Goal: Task Accomplishment & Management: Manage account settings

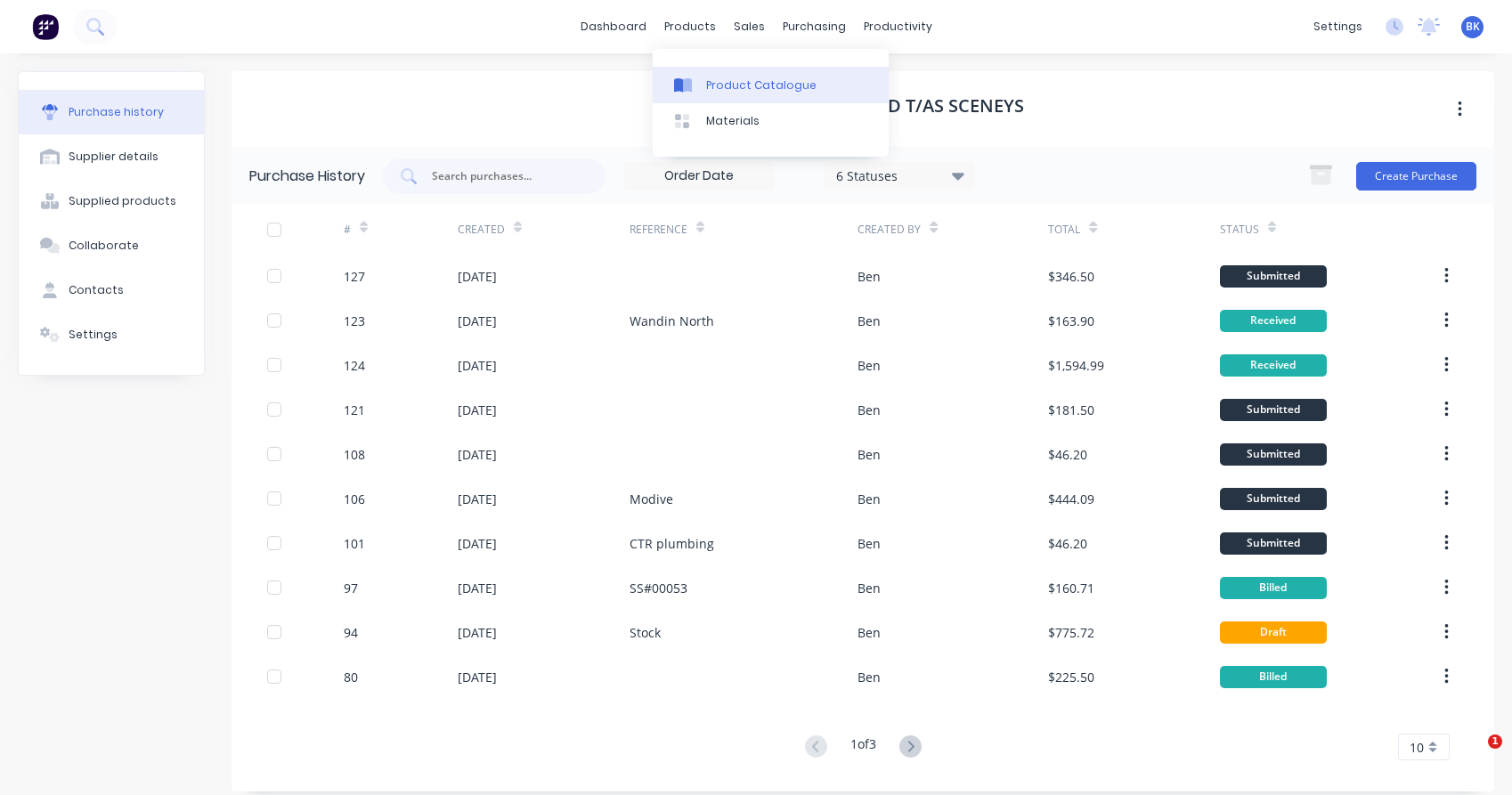
drag, startPoint x: 0, startPoint y: 0, endPoint x: 713, endPoint y: 89, distance: 718.5
click at [713, 89] on div "Product Catalogue" at bounding box center [761, 85] width 111 height 16
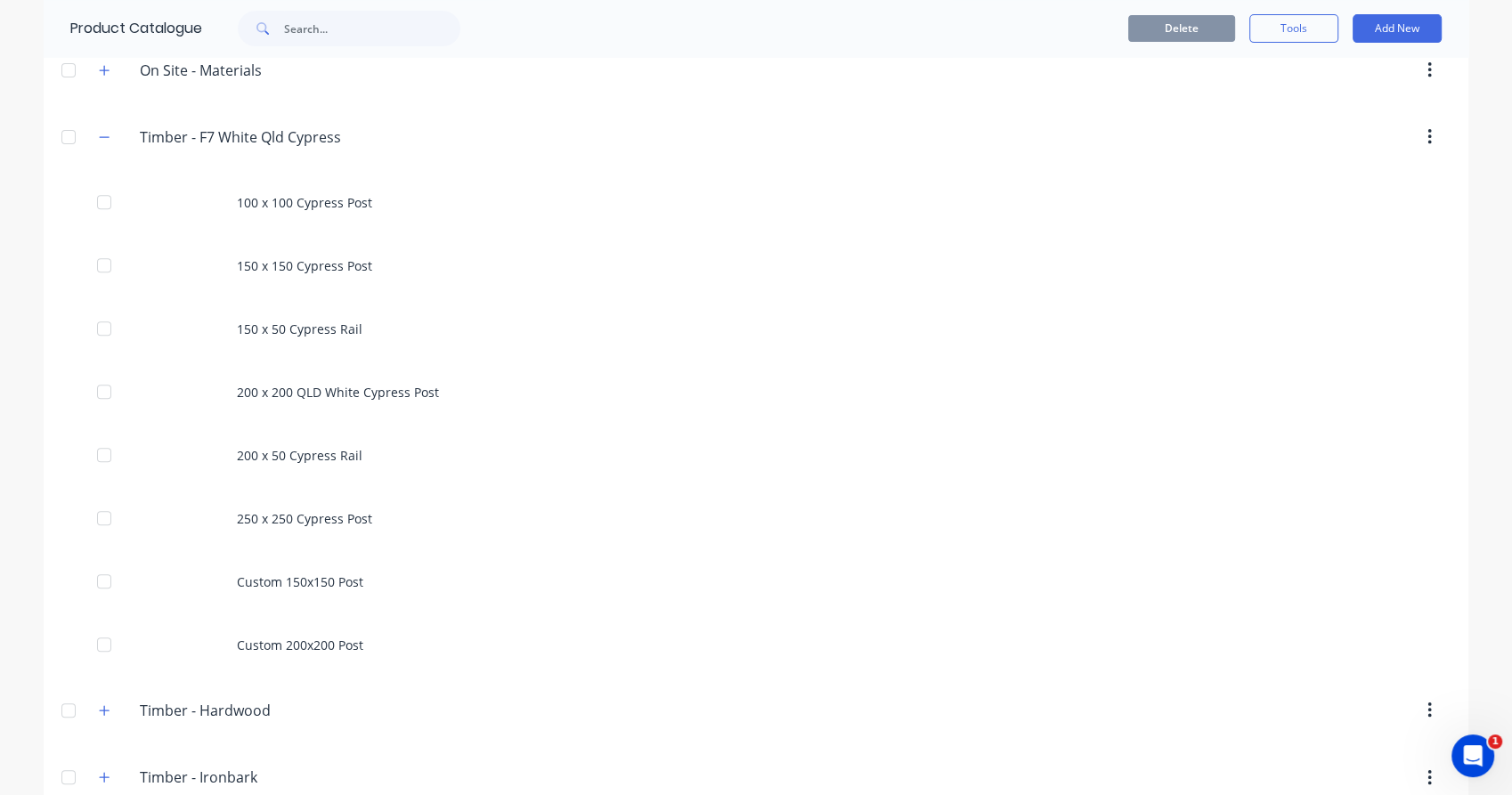
scroll to position [691, 0]
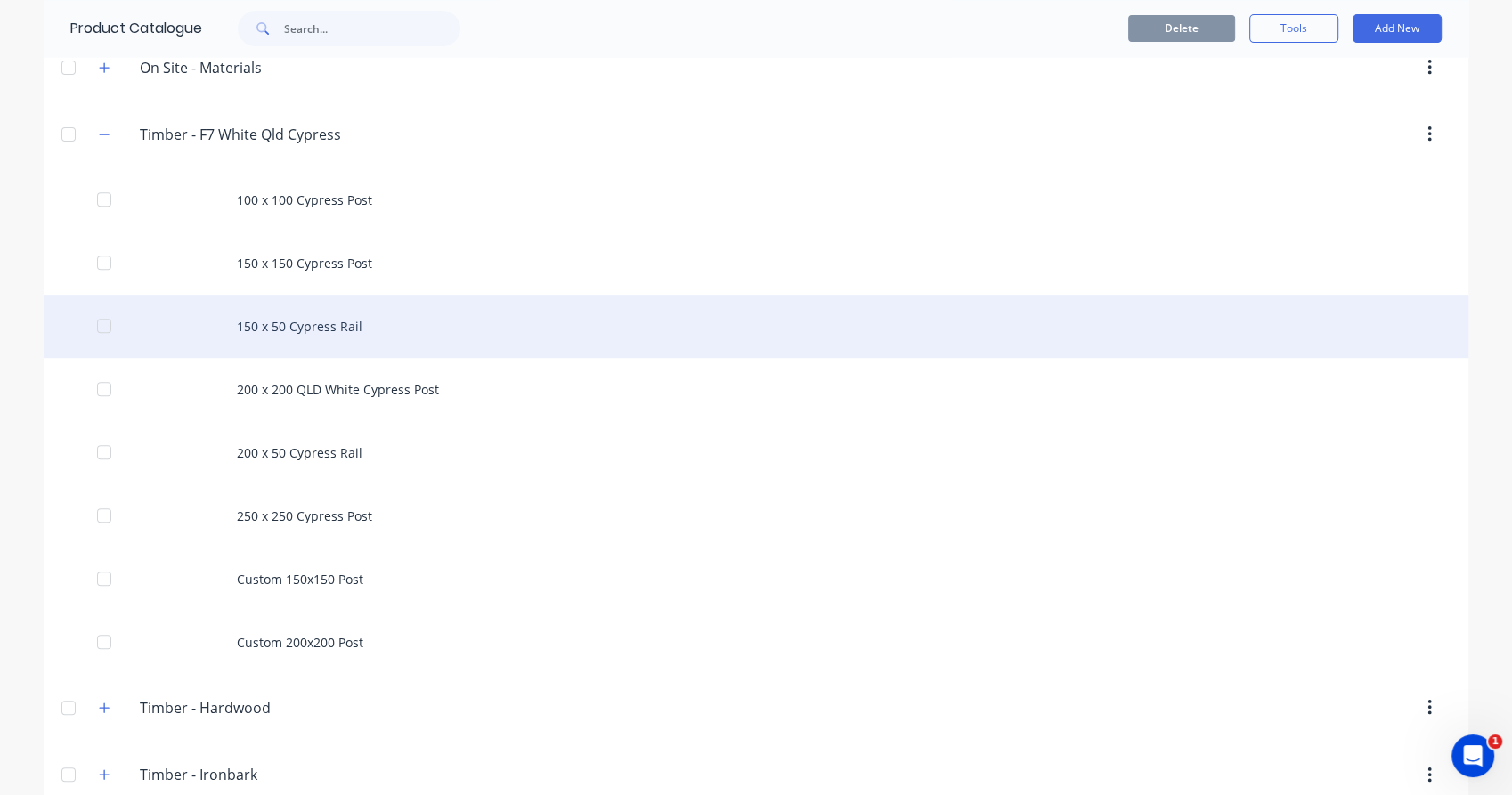
click at [342, 326] on div "150 x 50 Cypress Rail" at bounding box center [756, 326] width 1424 height 64
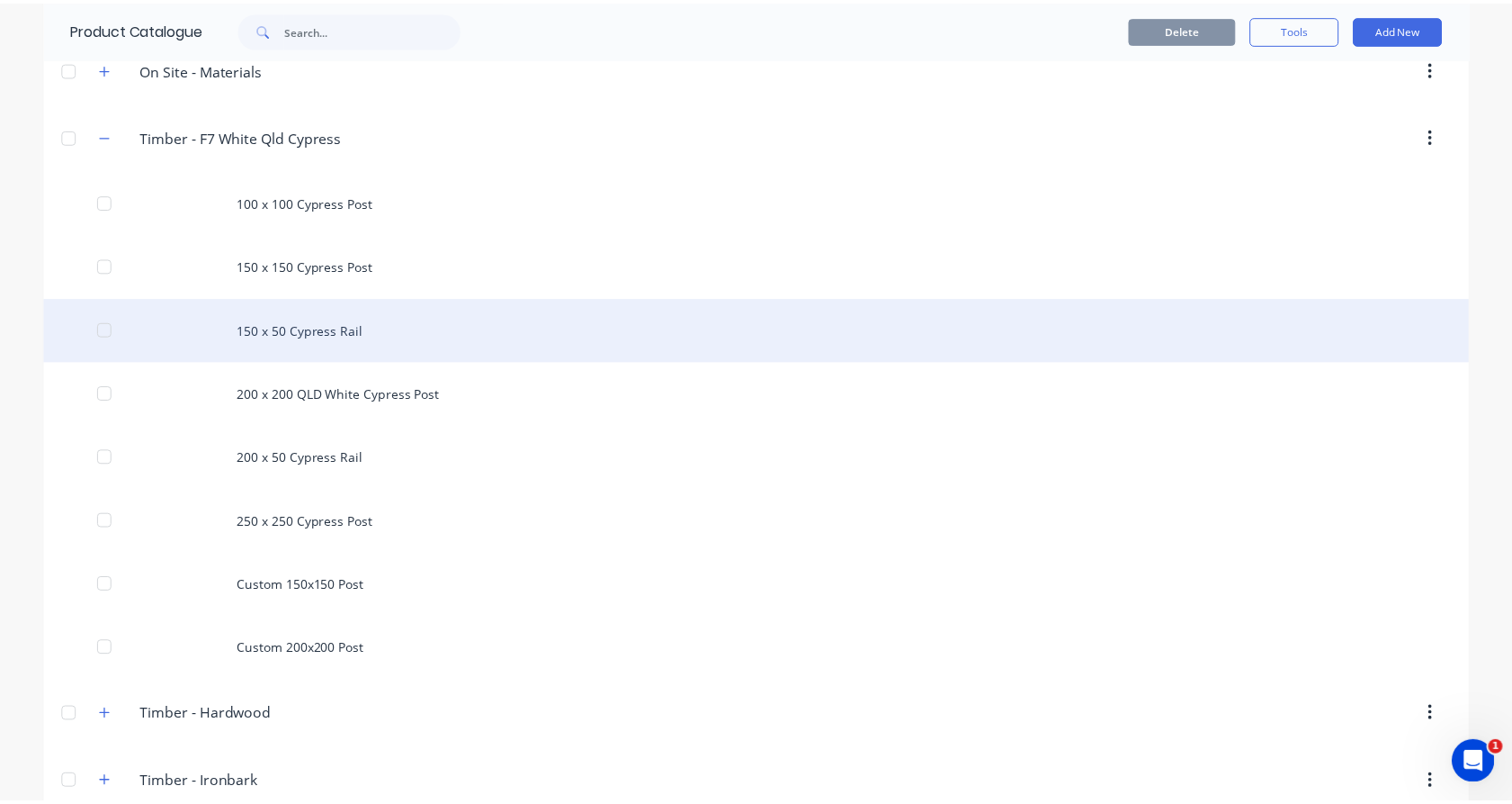
scroll to position [700, 0]
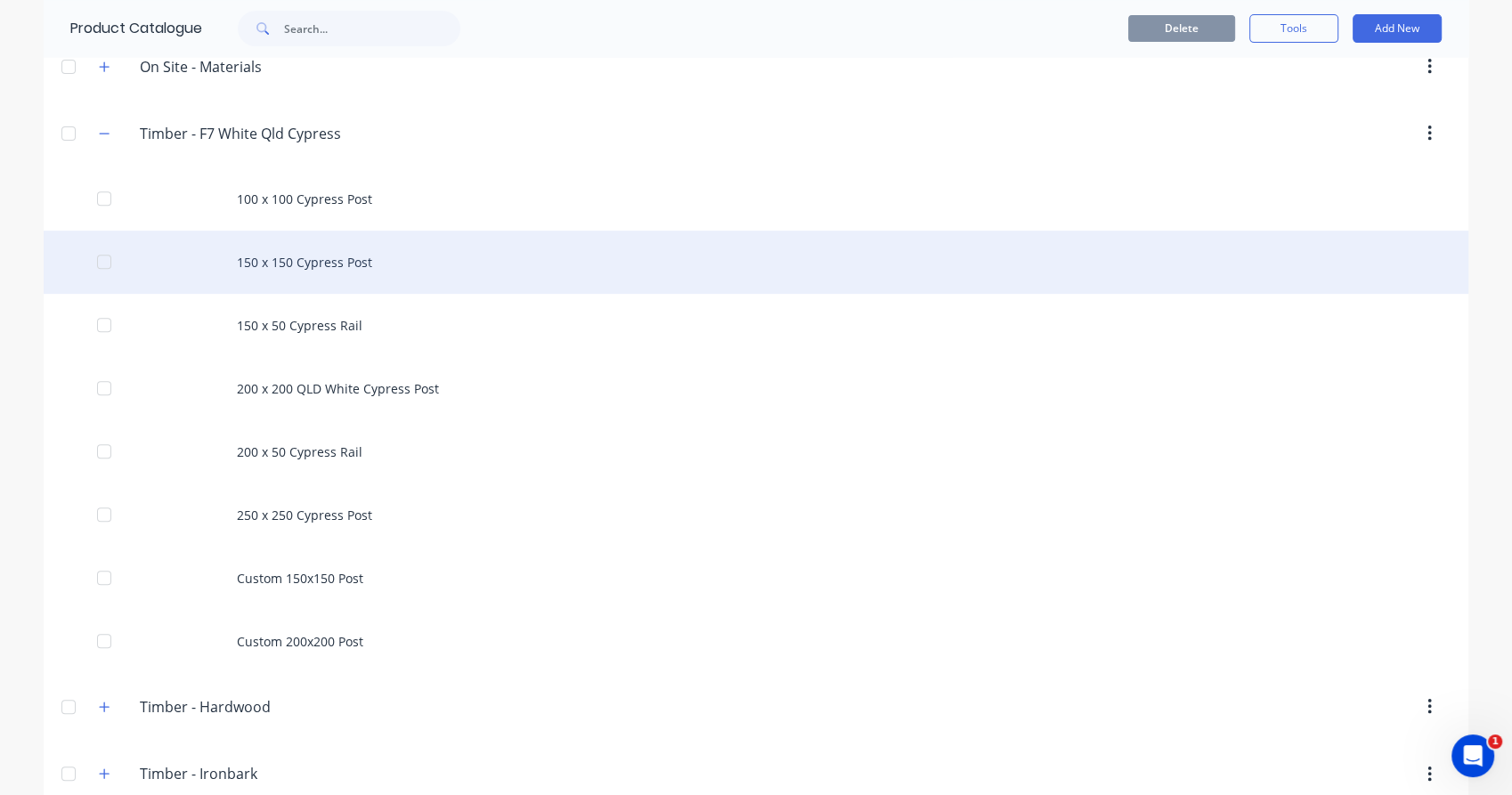
click at [292, 264] on div "150 x 150 Cypress Post" at bounding box center [756, 262] width 1424 height 64
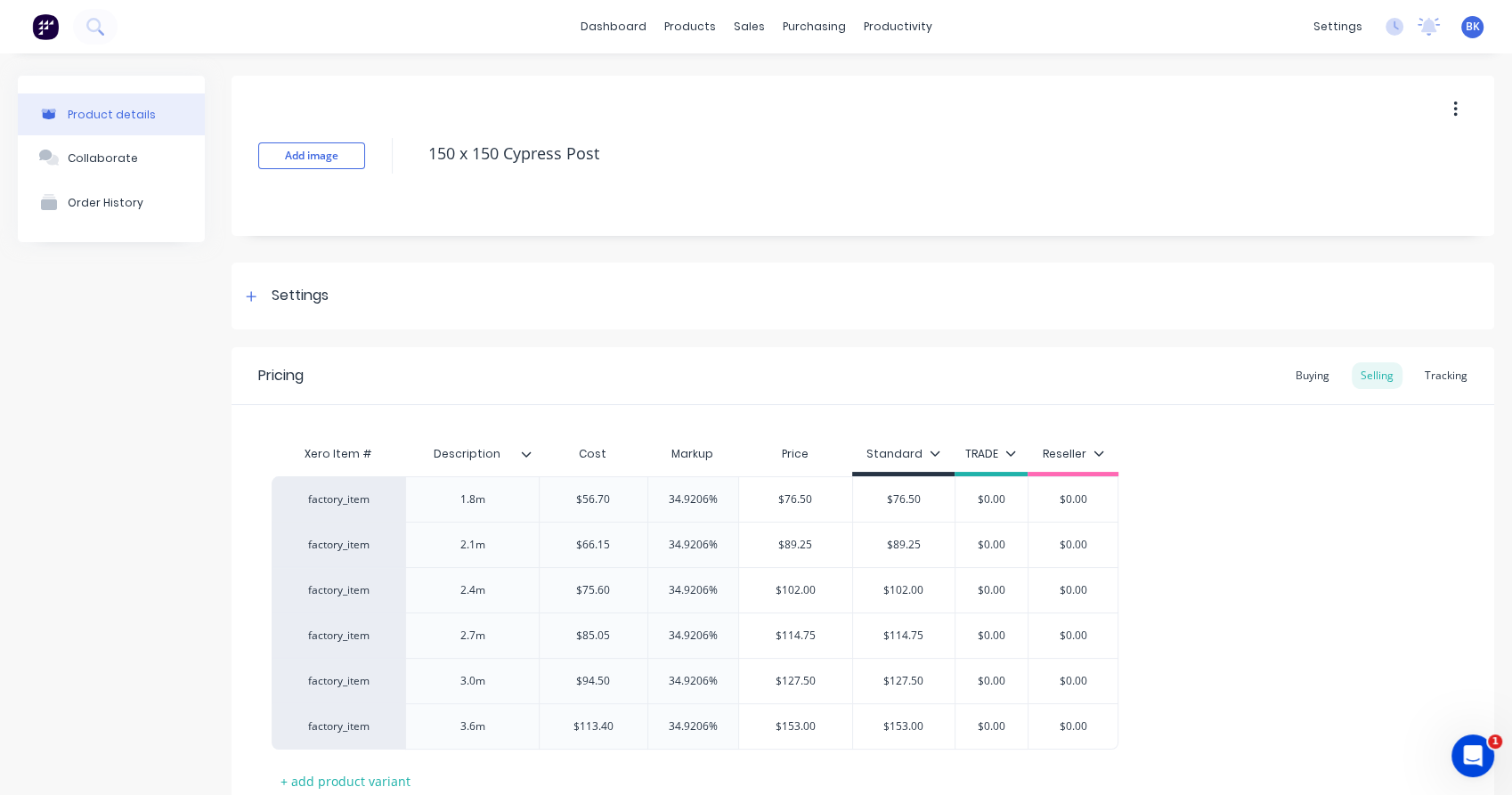
type textarea "x"
click at [1445, 376] on div "Tracking" at bounding box center [1446, 375] width 61 height 27
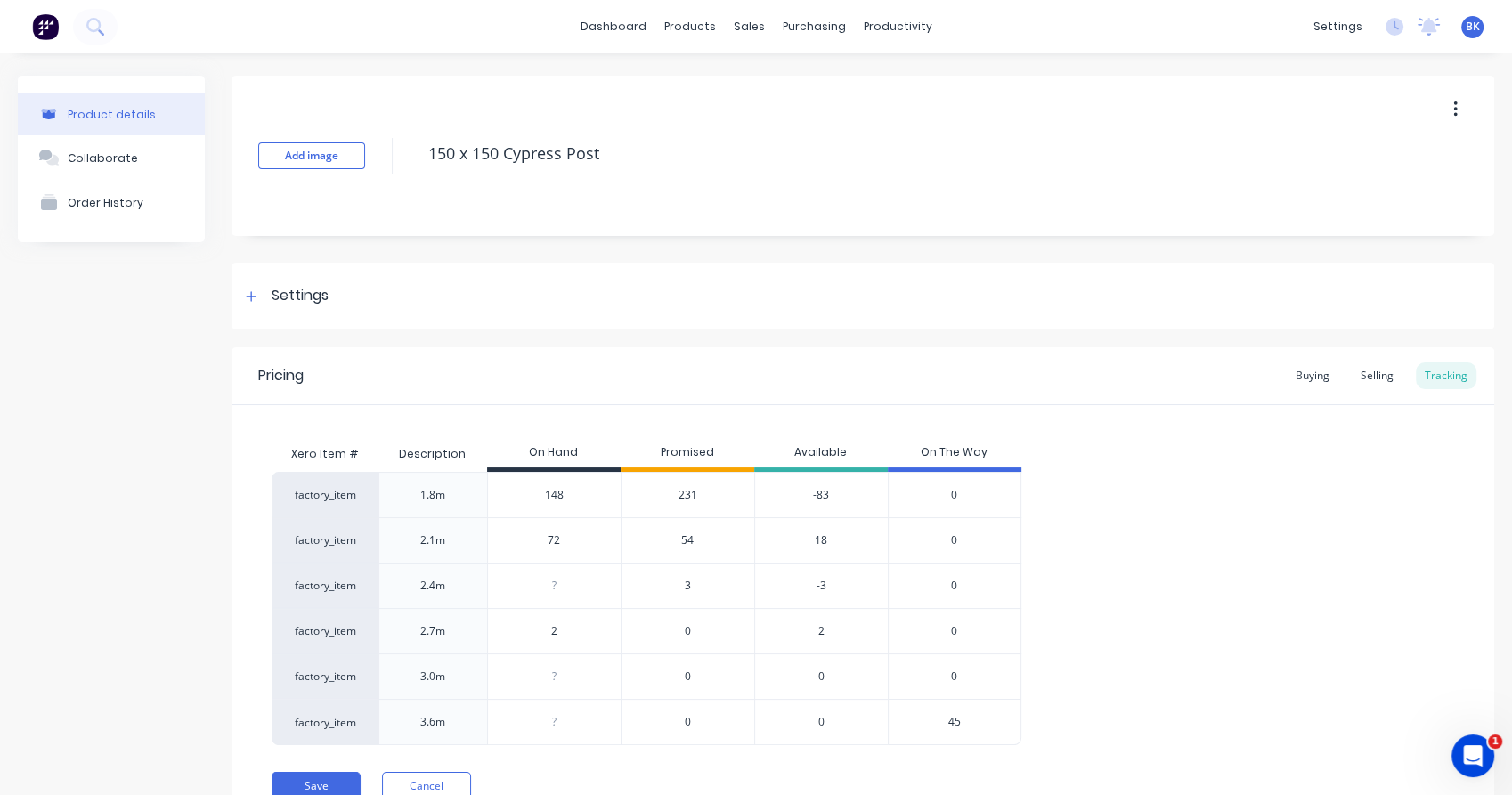
click at [687, 492] on span "231" at bounding box center [687, 494] width 18 height 16
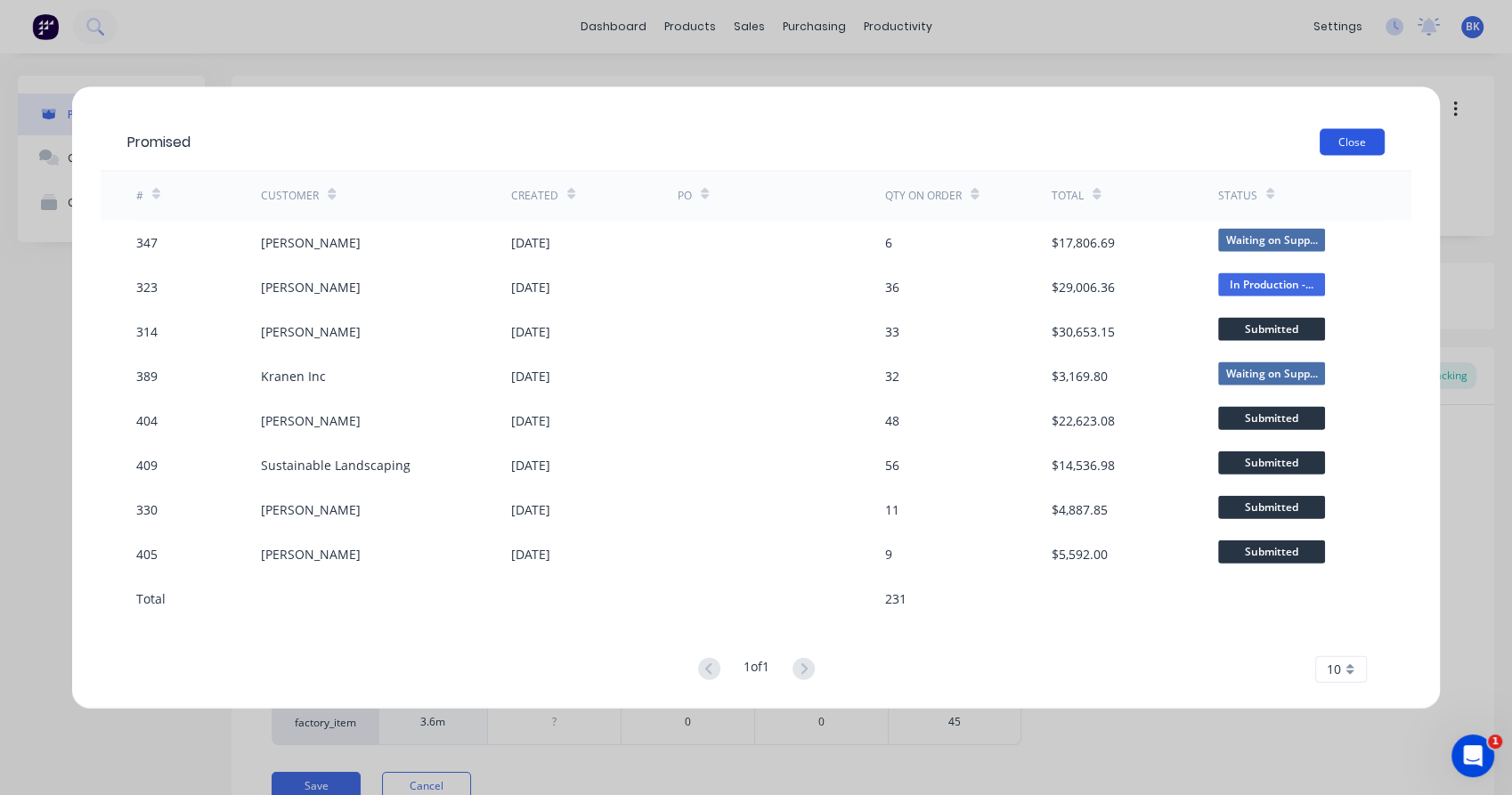
click at [1370, 146] on button "Close" at bounding box center [1351, 141] width 65 height 27
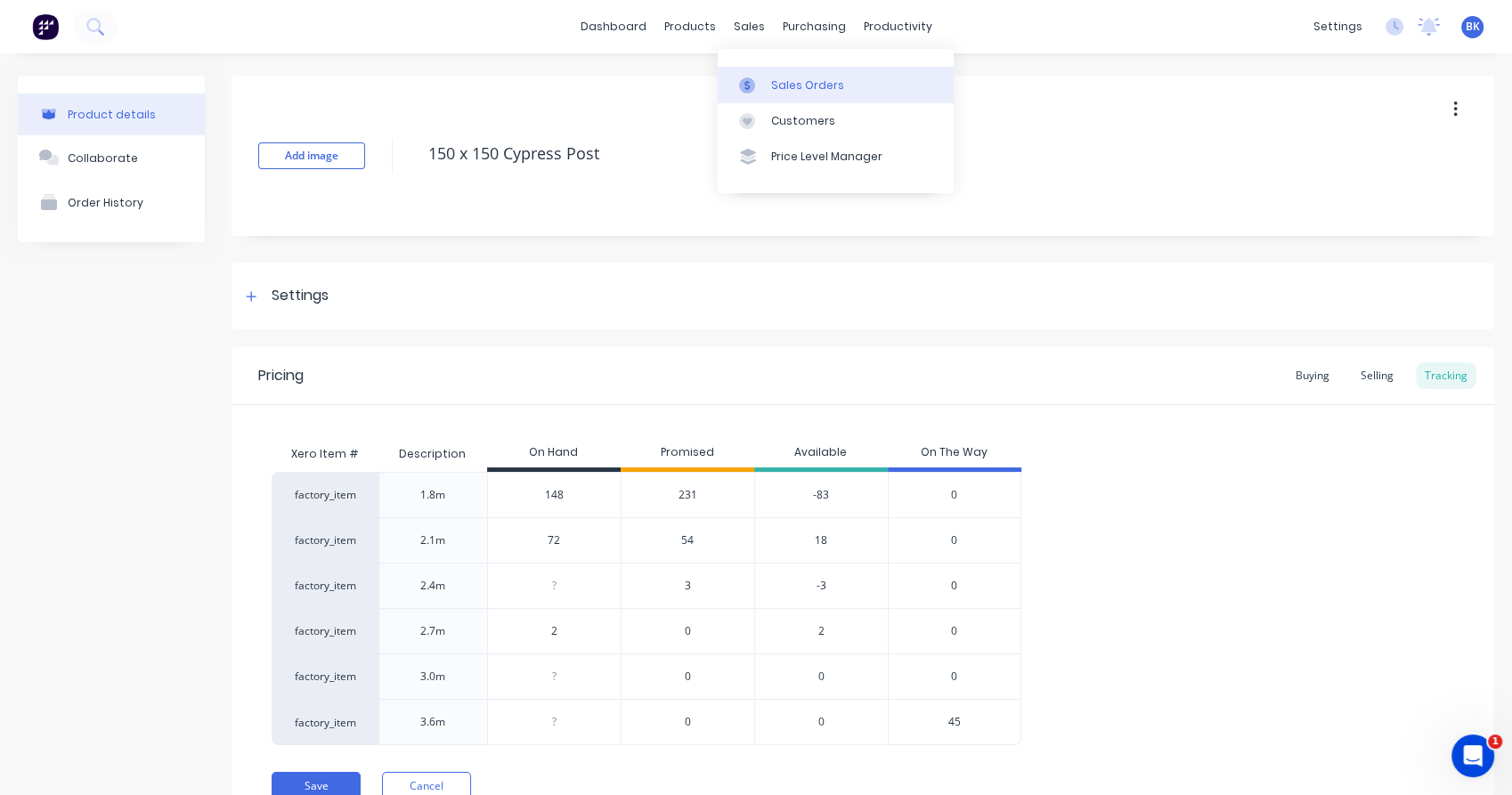
click at [814, 95] on link "Sales Orders" at bounding box center [836, 84] width 236 height 36
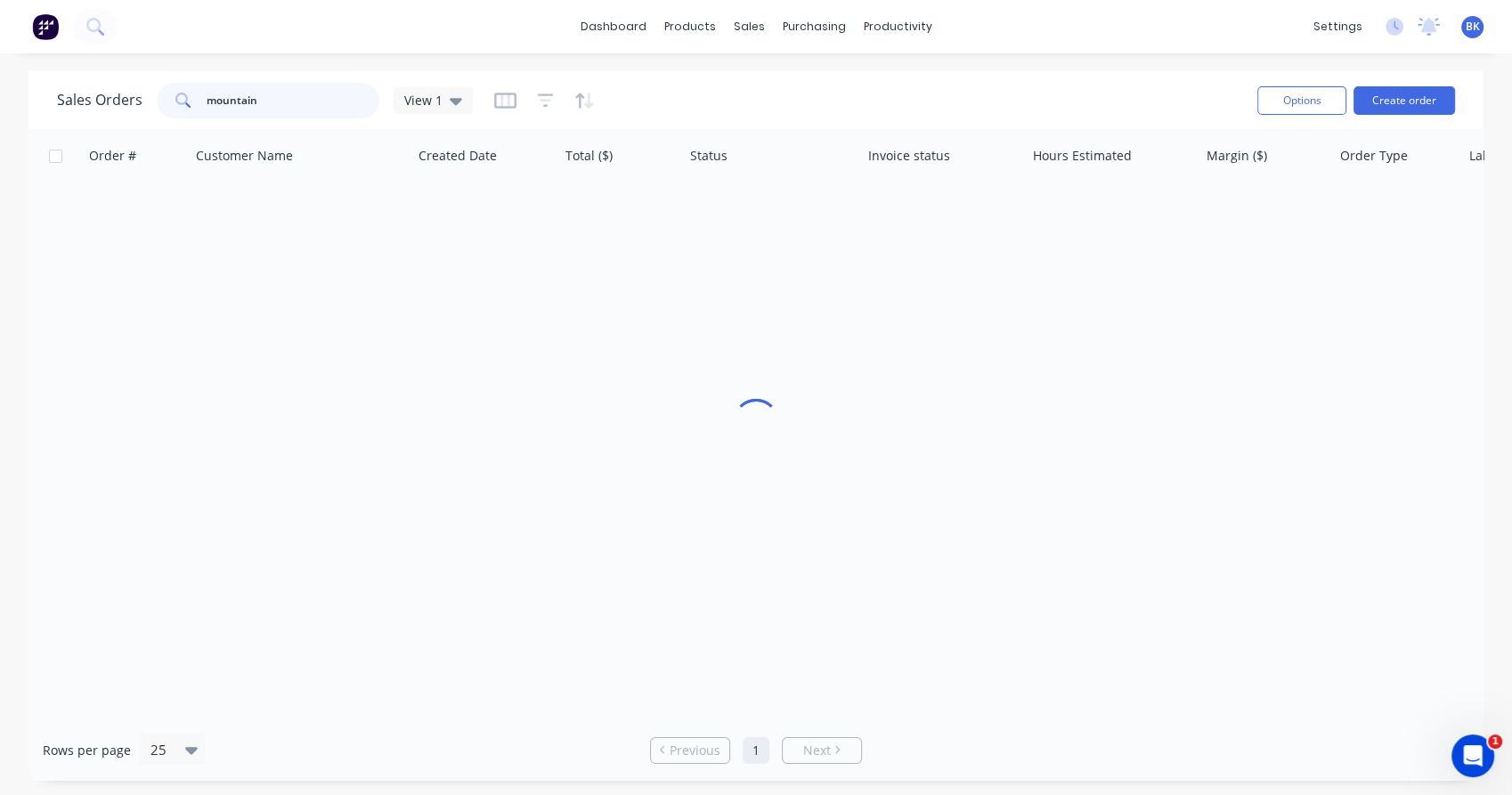
click at [242, 107] on input "mountain" at bounding box center [293, 101] width 173 height 36
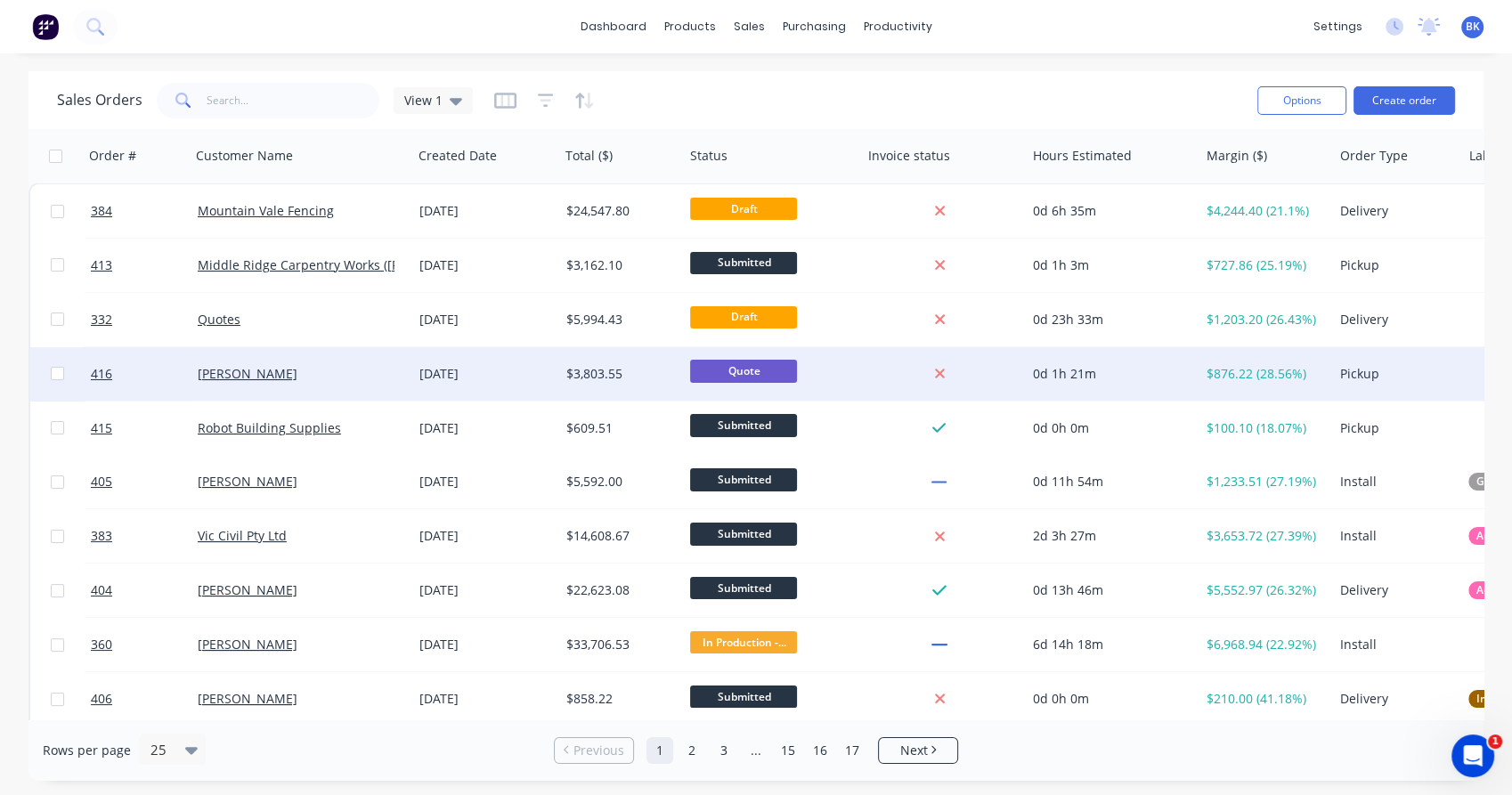
click at [327, 369] on div "[PERSON_NAME]" at bounding box center [296, 374] width 197 height 18
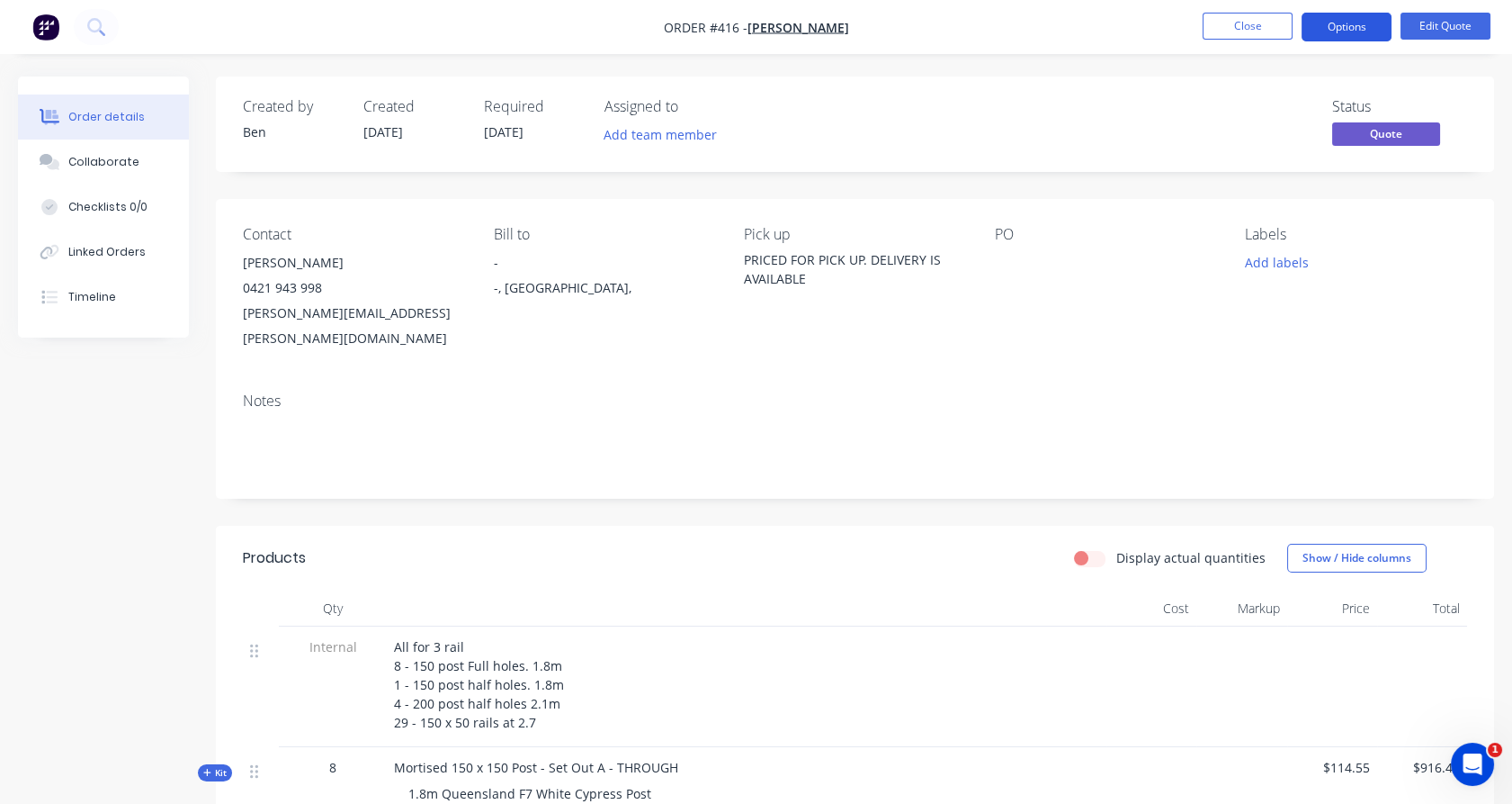
click at [1338, 31] on button "Options" at bounding box center [1346, 27] width 89 height 29
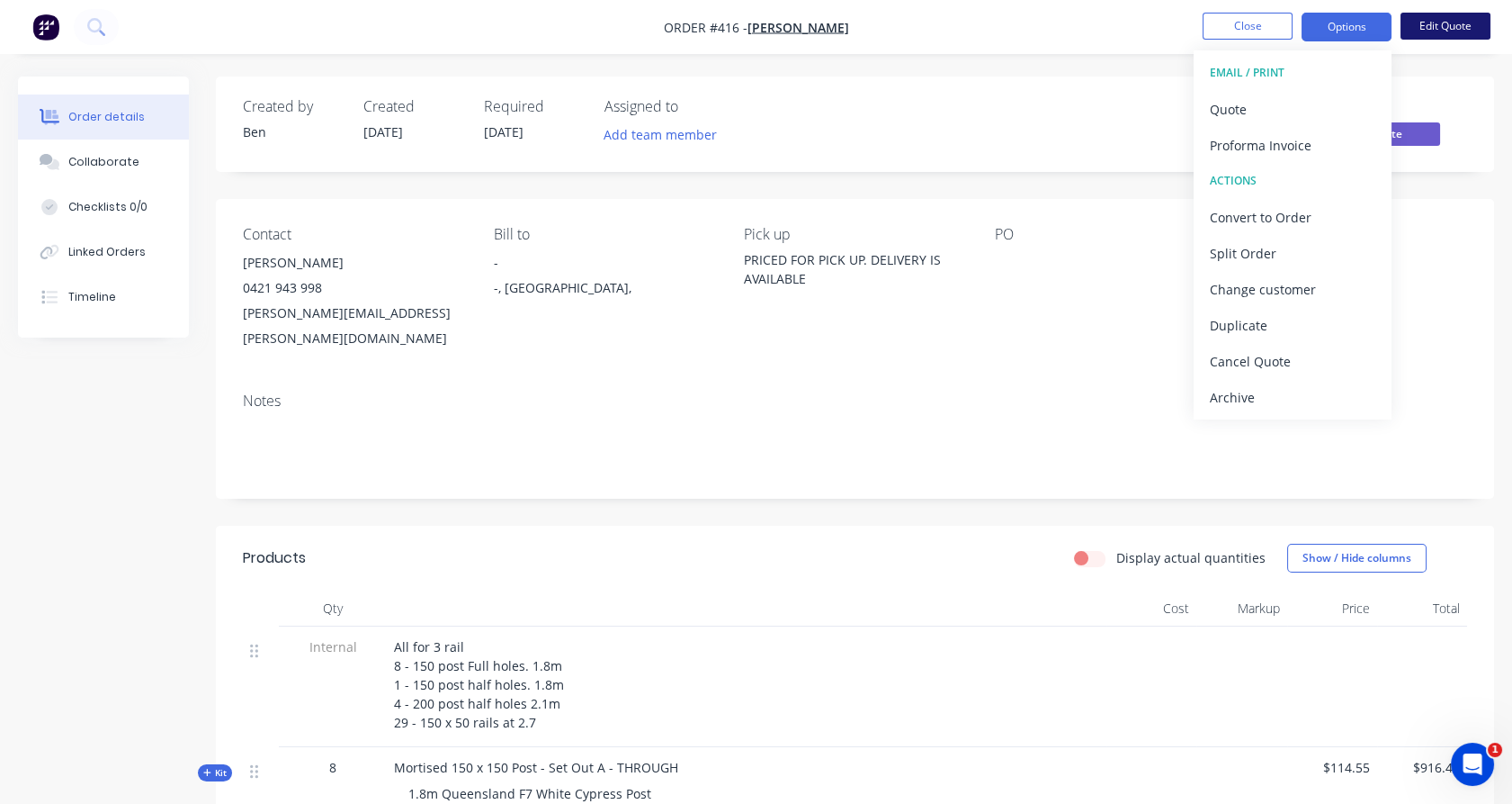
click at [1429, 27] on button "Edit Quote" at bounding box center [1445, 26] width 89 height 27
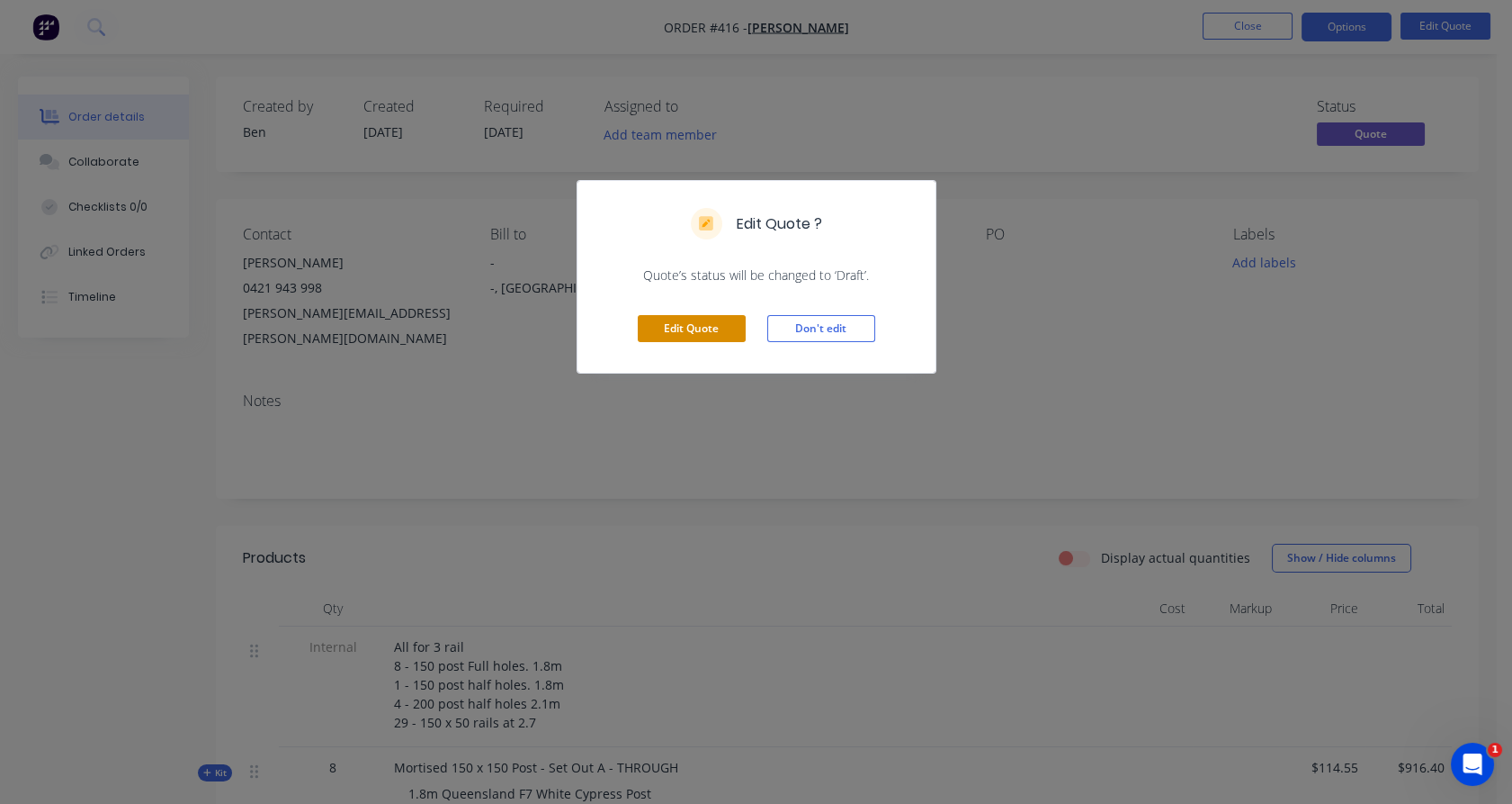
click at [682, 331] on button "Edit Quote" at bounding box center [692, 328] width 108 height 27
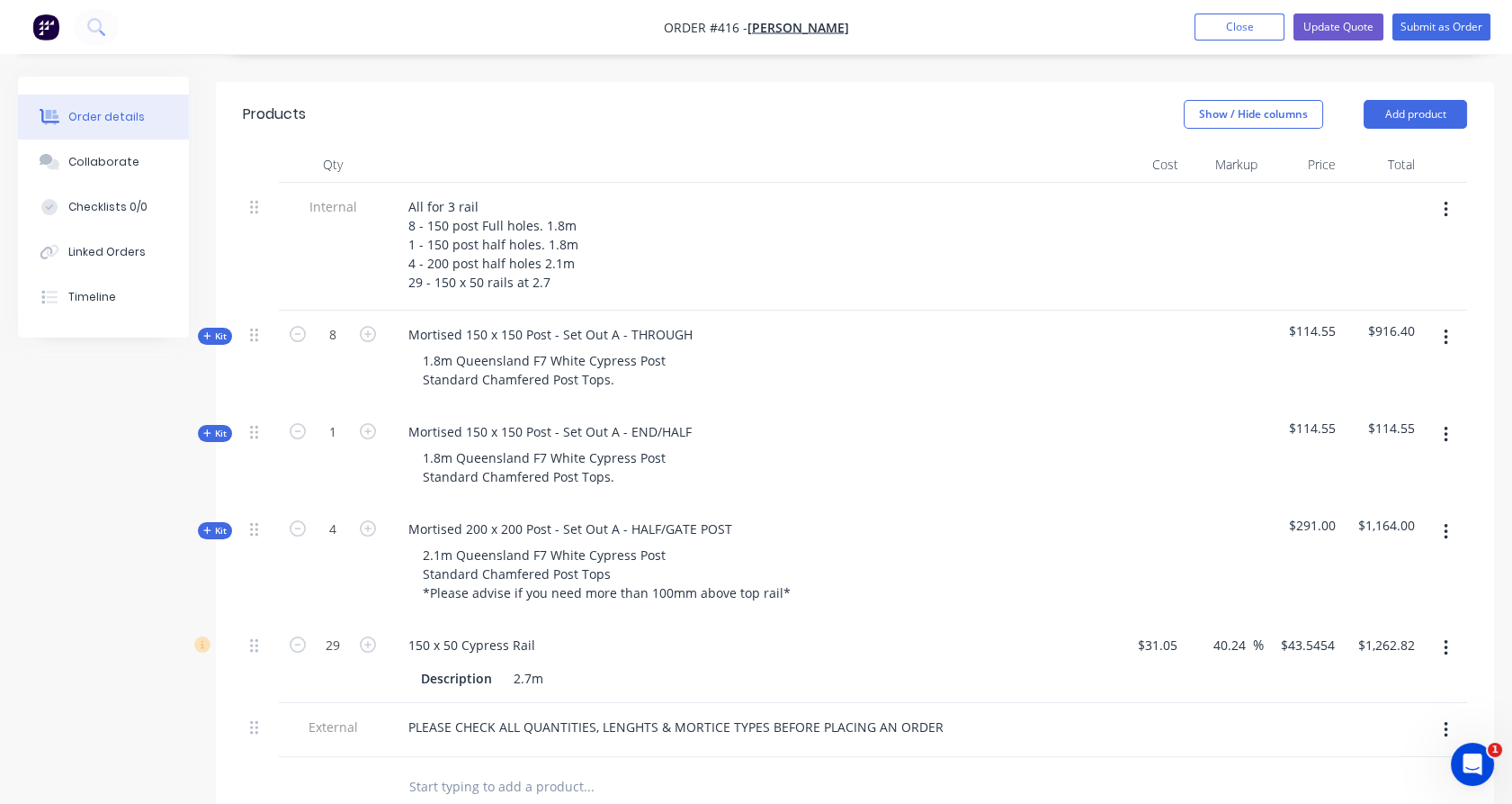
scroll to position [499, 0]
click at [515, 767] on input "text" at bounding box center [588, 784] width 360 height 36
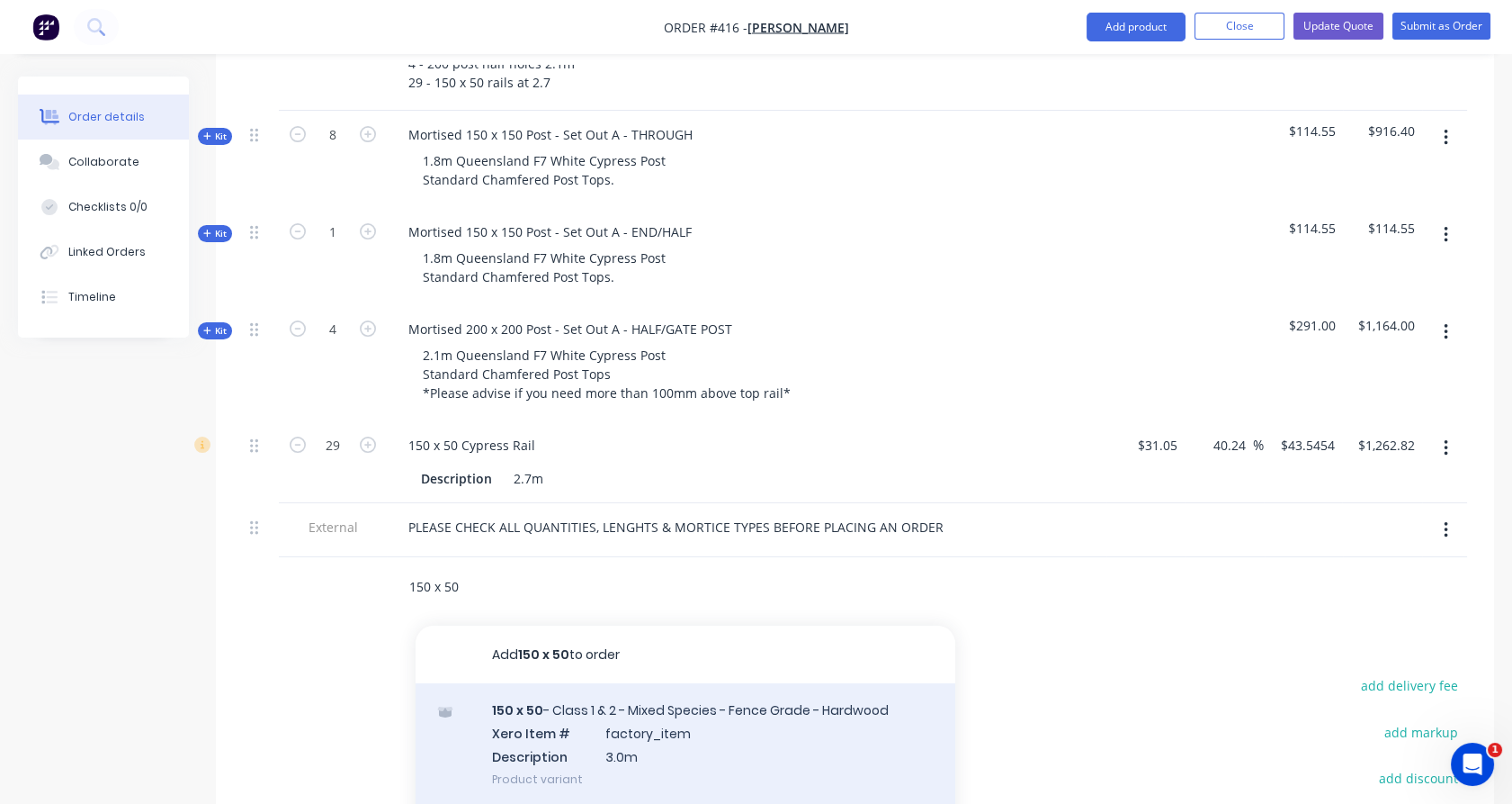
scroll to position [699, 0]
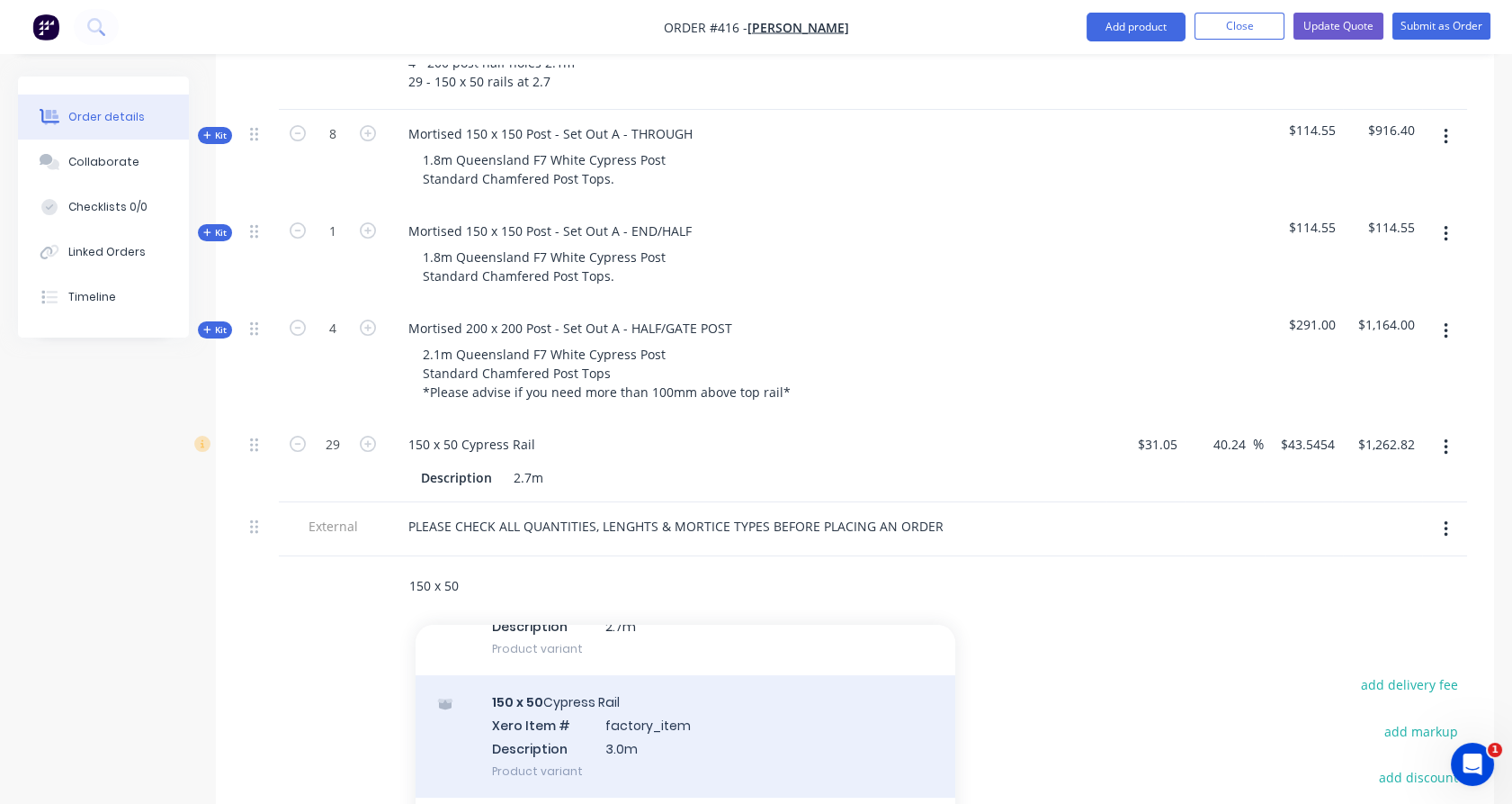
type input "150 x 50"
click at [698, 674] on div "150 x 50 Cypress Rail Xero Item # factory_item Description 3.0m Product variant" at bounding box center [685, 735] width 540 height 121
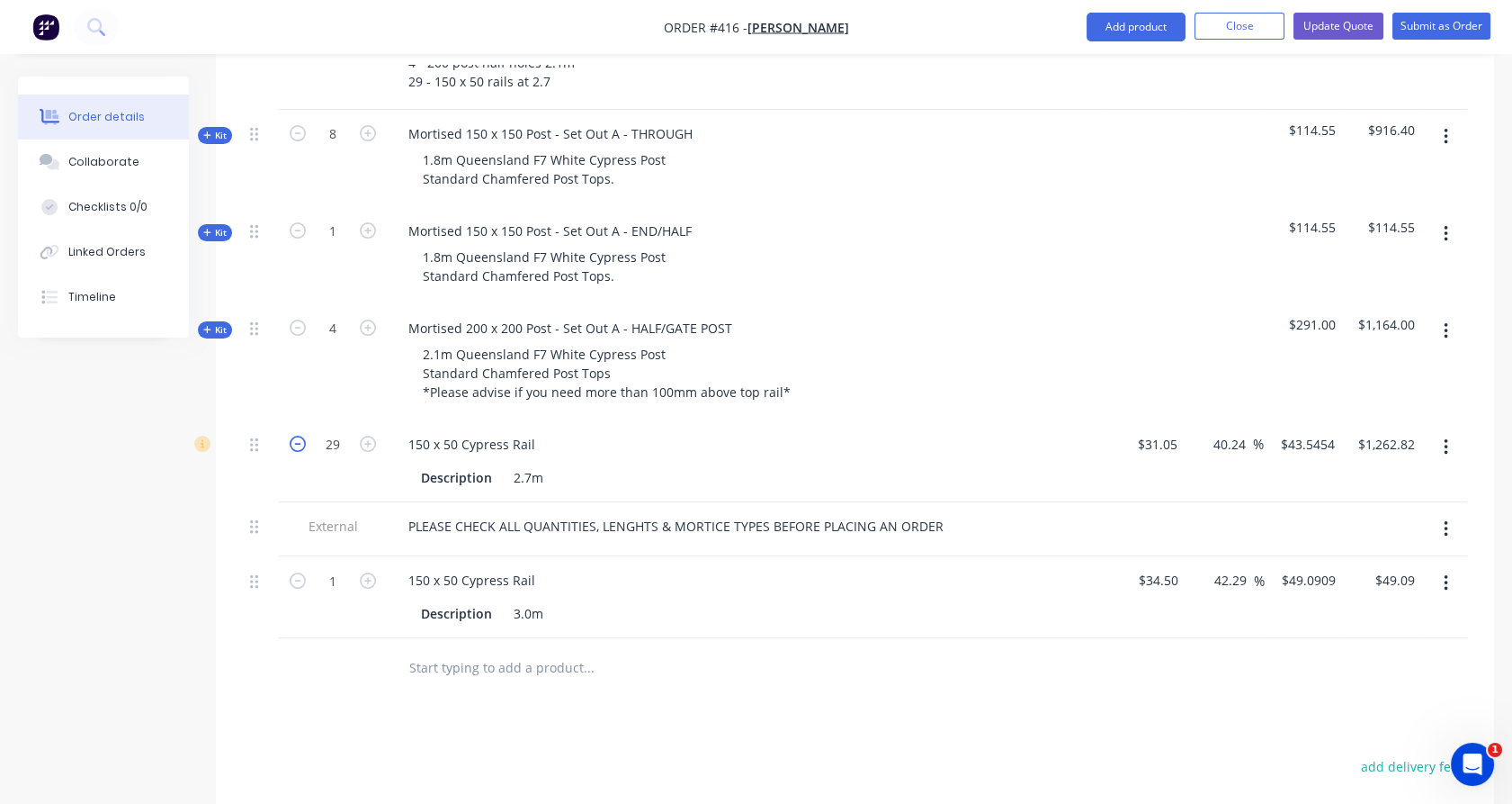
click at [301, 436] on icon "button" at bounding box center [297, 443] width 16 height 16
type input "28"
type input "$1,219.27"
click at [301, 436] on icon "button" at bounding box center [297, 443] width 16 height 16
type input "27"
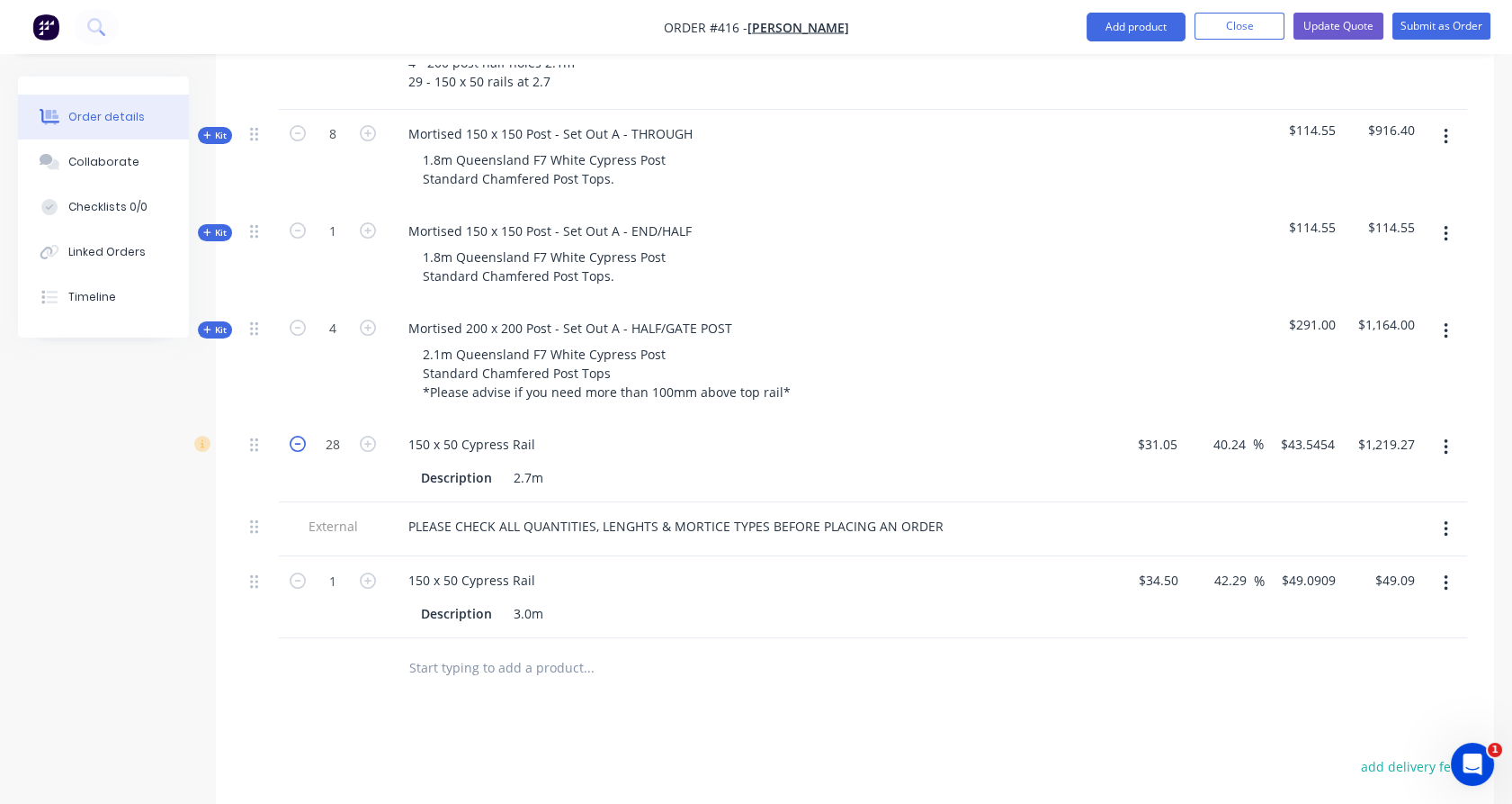
type input "$1,175.73"
click at [301, 436] on icon "button" at bounding box center [297, 443] width 16 height 16
type input "26"
type input "$1,132.18"
click at [301, 436] on icon "button" at bounding box center [297, 443] width 16 height 16
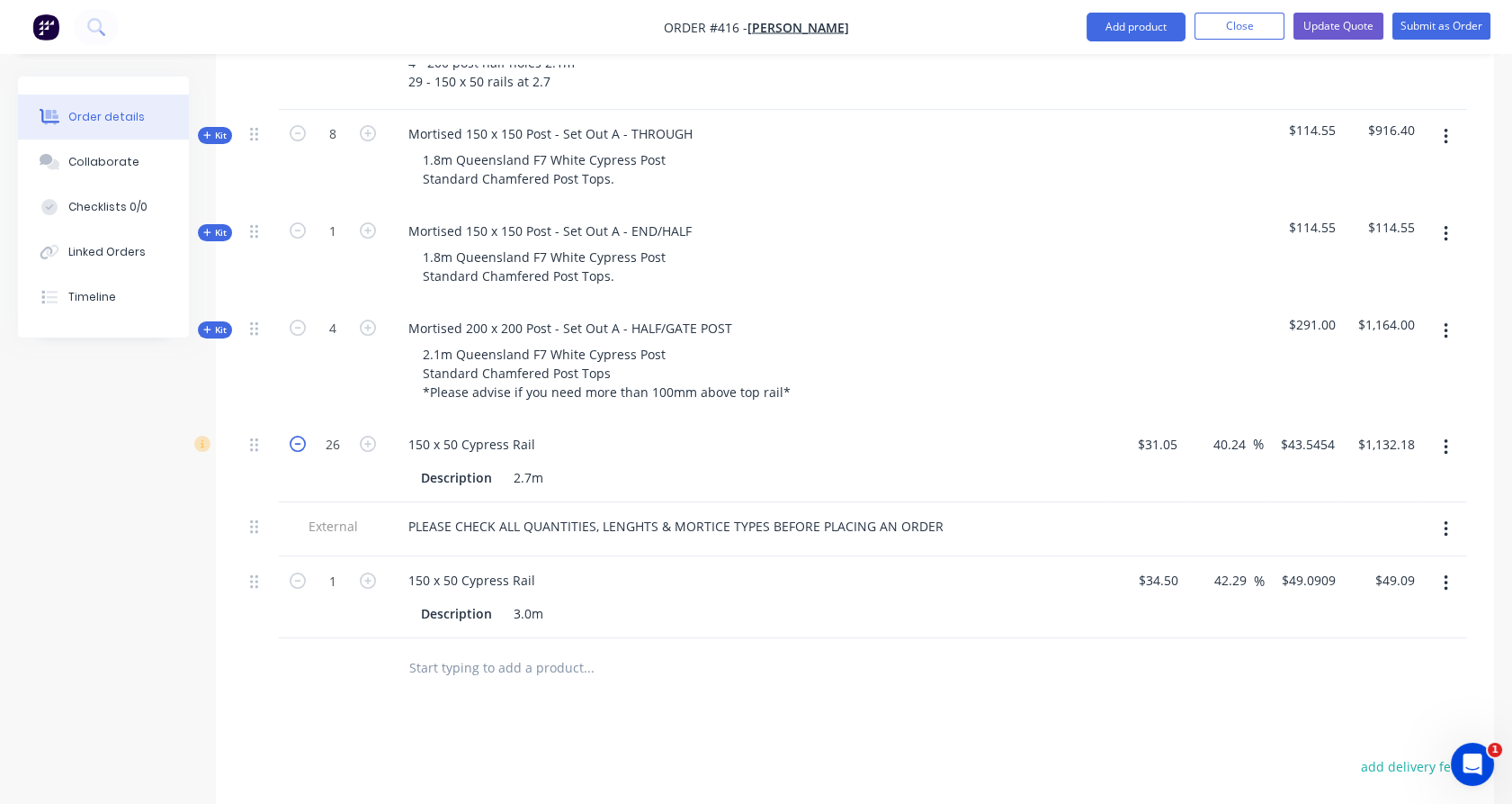
type input "25"
type input "$1,088.64"
click at [301, 436] on icon "button" at bounding box center [297, 443] width 16 height 16
type input "24"
type input "$1,045.09"
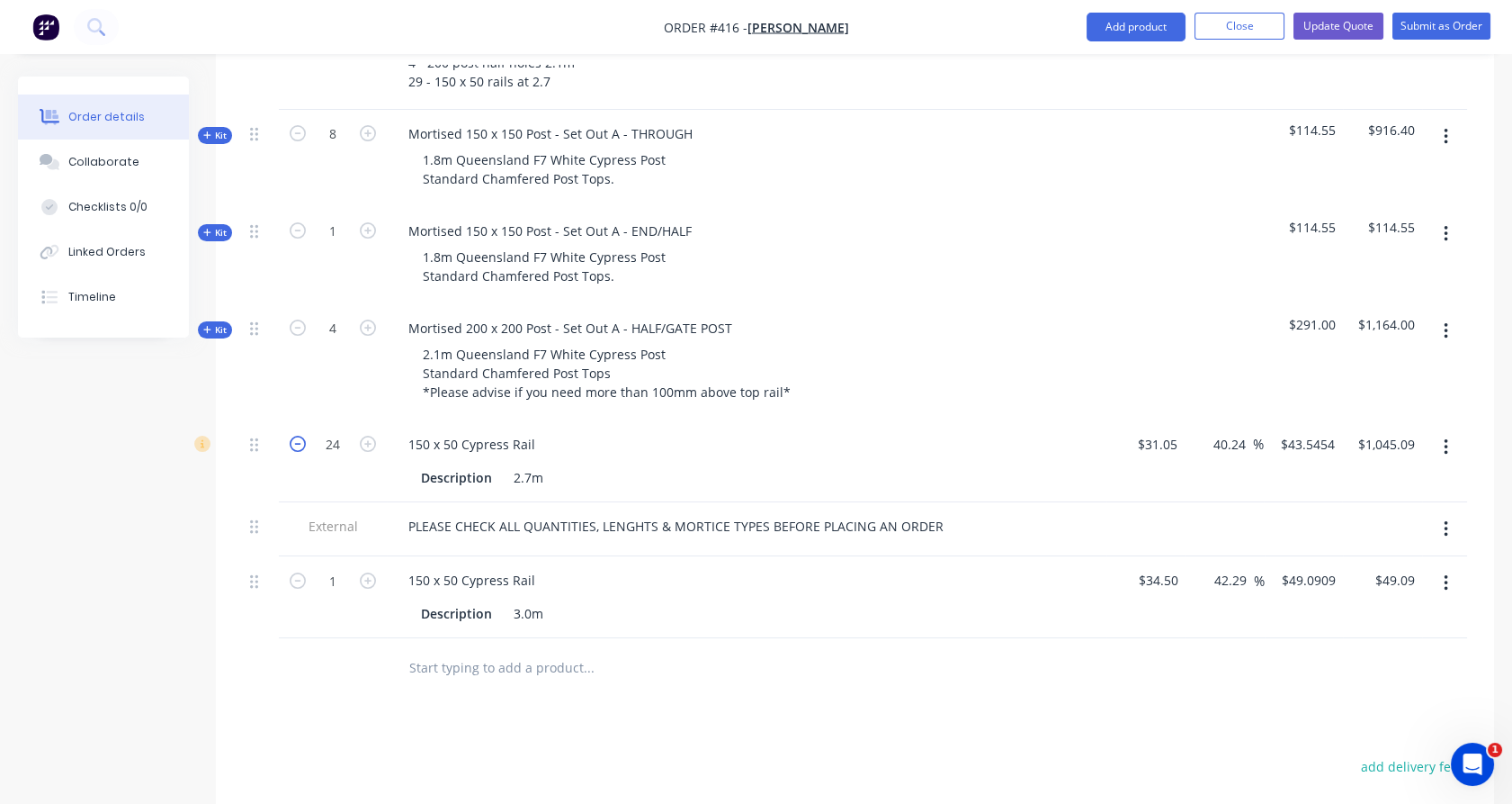
click at [301, 436] on icon "button" at bounding box center [297, 443] width 16 height 16
type input "23"
type input "$1,001.54"
click at [374, 573] on icon "button" at bounding box center [367, 580] width 16 height 16
type input "2"
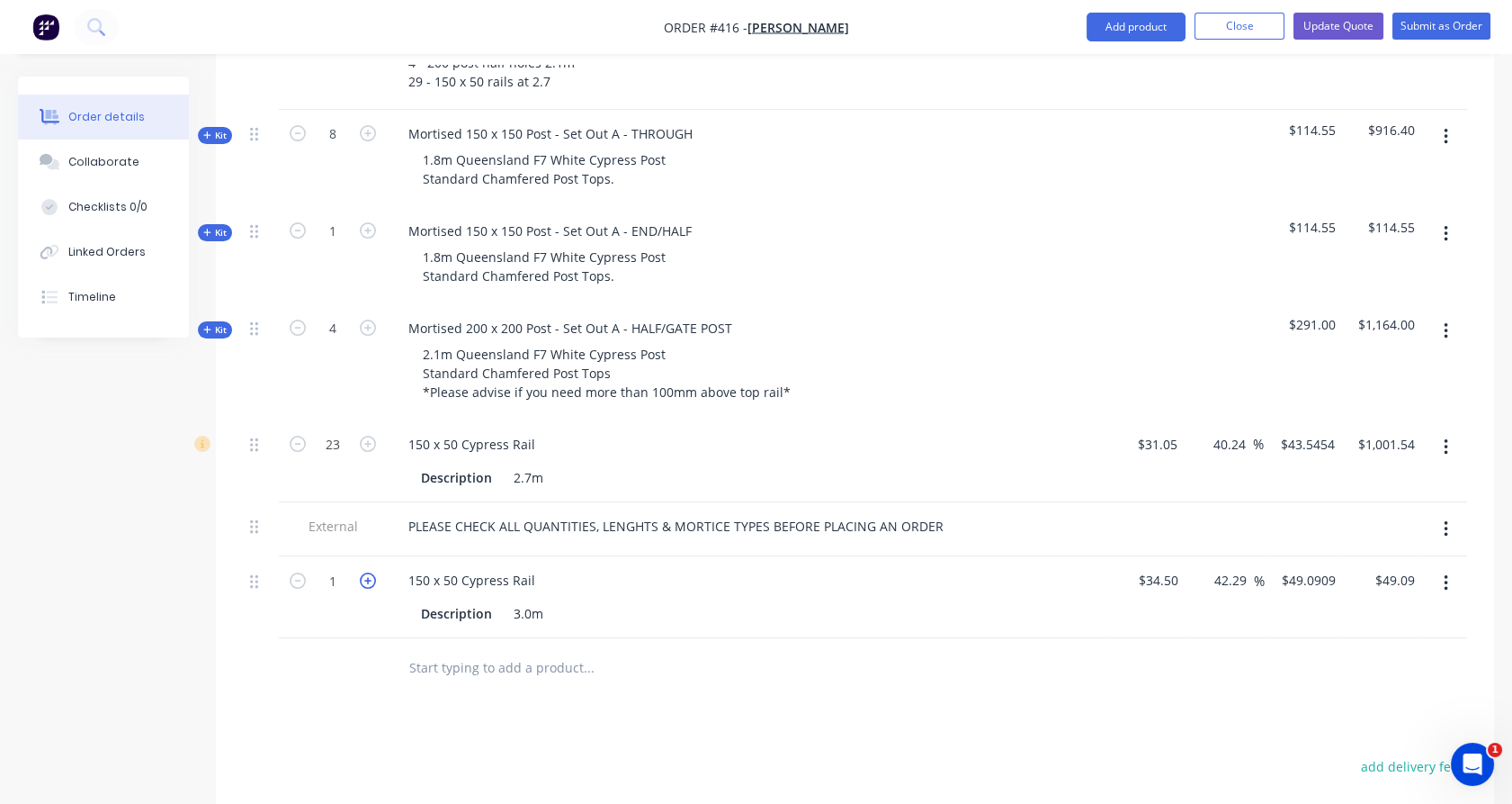
type input "$98.18"
click at [374, 573] on icon "button" at bounding box center [367, 580] width 16 height 16
type input "3"
type input "$147.27"
click at [374, 573] on icon "button" at bounding box center [367, 580] width 16 height 16
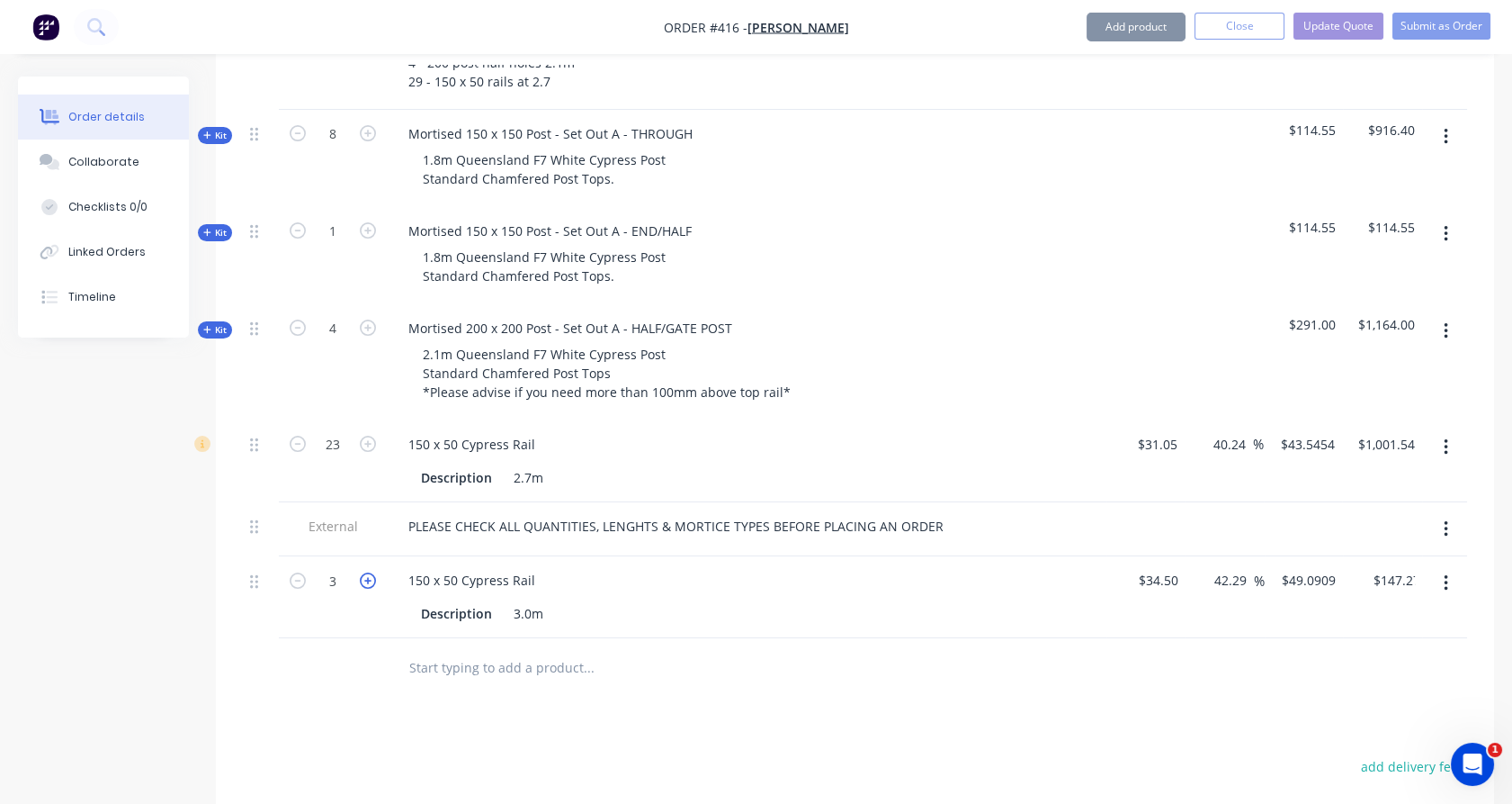
type input "4"
type input "$196.36"
click at [374, 573] on icon "button" at bounding box center [367, 580] width 16 height 16
type input "5"
type input "$245.45"
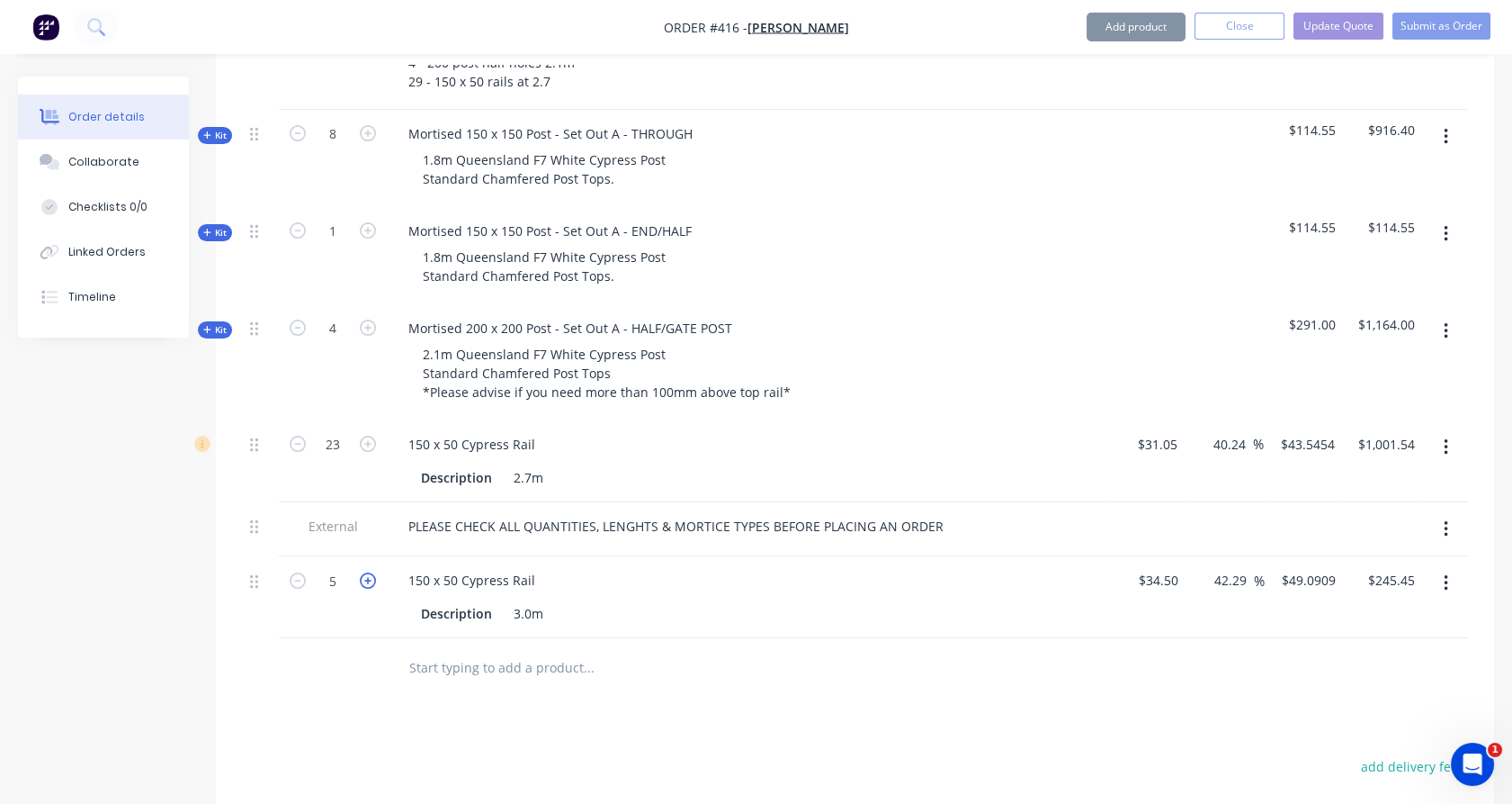
click at [374, 573] on icon "button" at bounding box center [367, 580] width 16 height 16
type input "6"
type input "$294.55"
click at [309, 648] on div "Products Show / Hide columns Add product Qty Cost Markup Price Total Internal A…" at bounding box center [855, 506] width 1278 height 1248
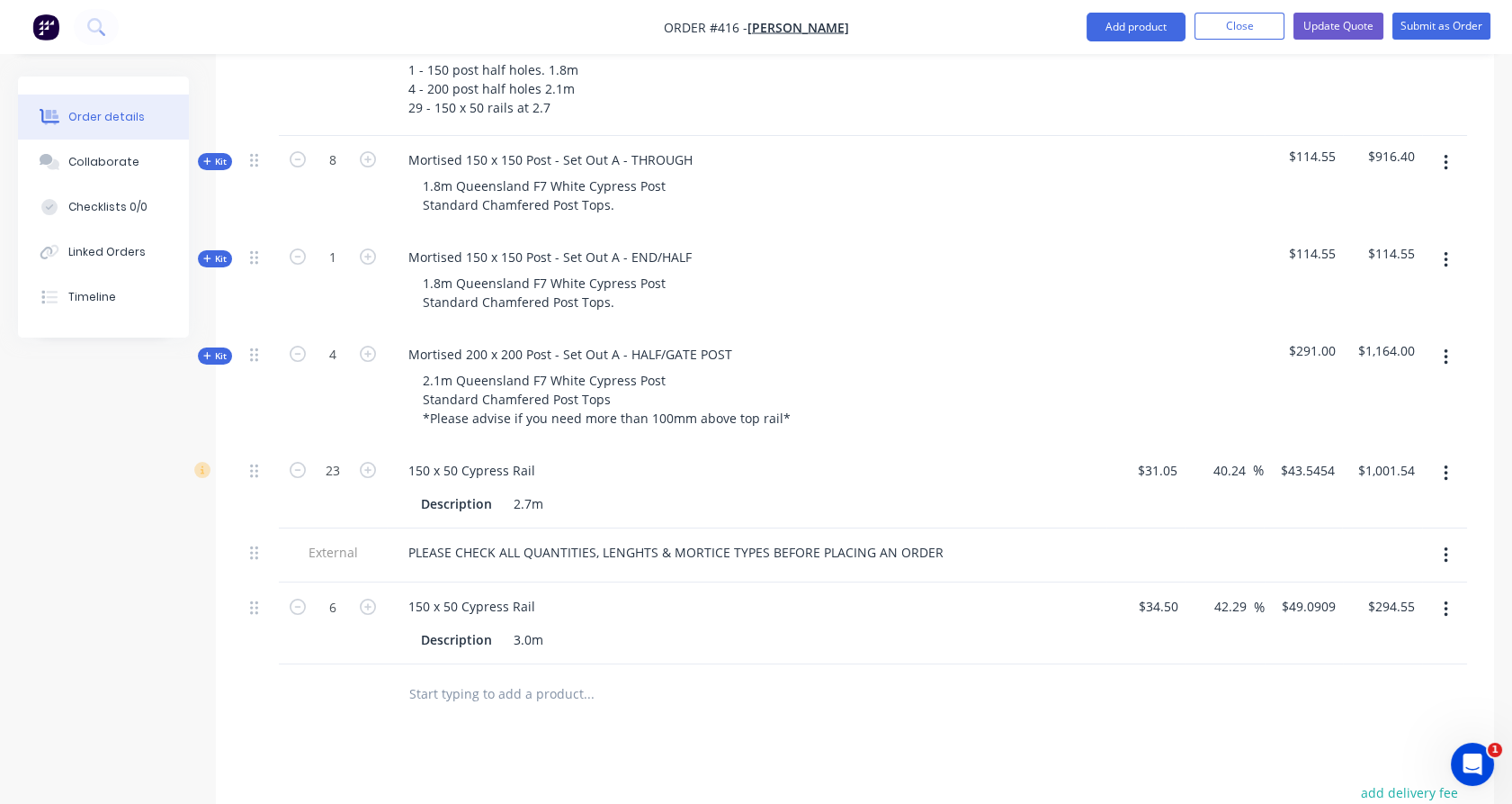
scroll to position [673, 0]
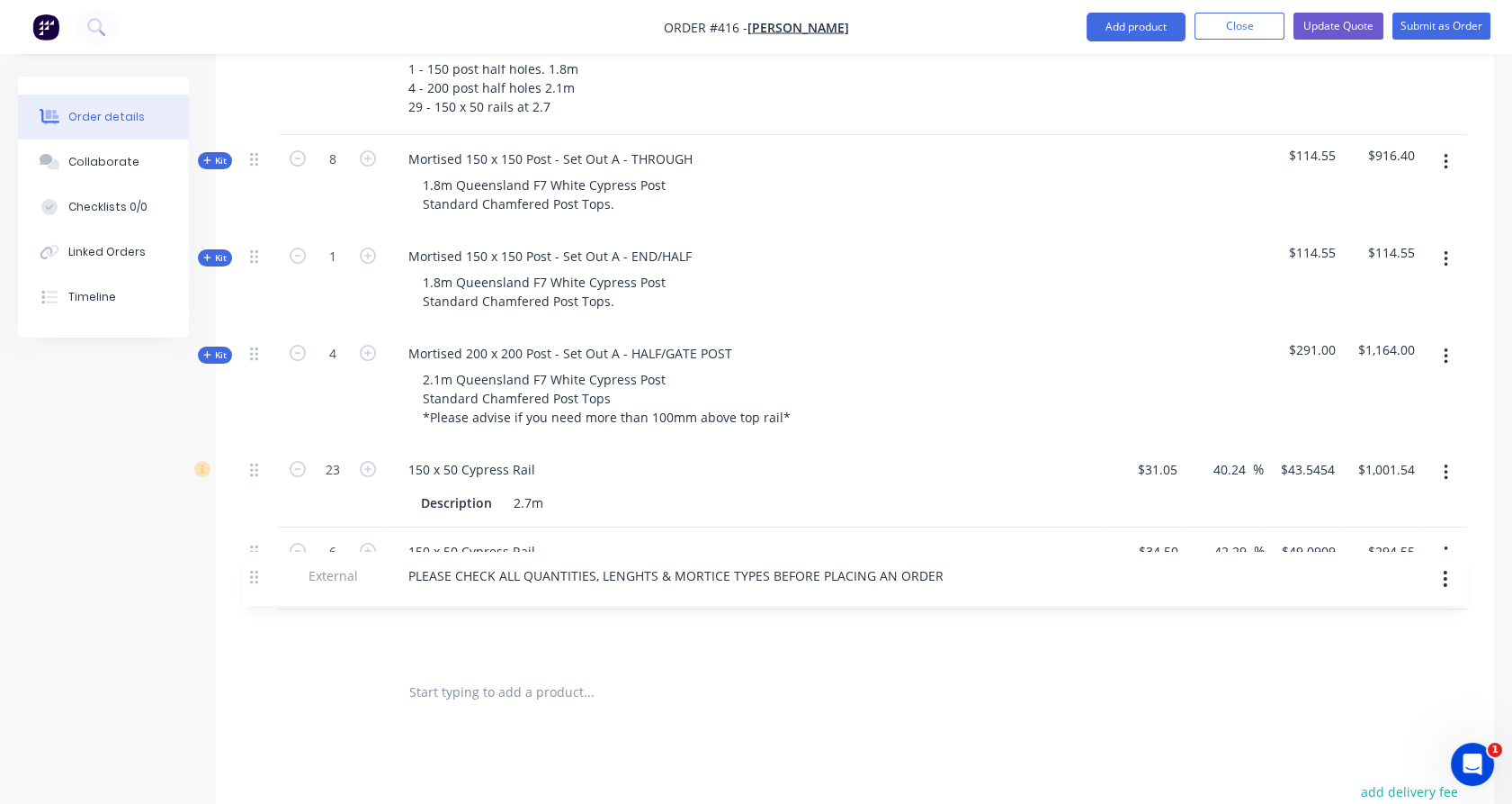
drag, startPoint x: 259, startPoint y: 480, endPoint x: 259, endPoint y: 591, distance: 111.0
click at [259, 591] on div "Qty Cost Markup Price Total Internal All for 3 rail 8 - 150 post Full holes. 1.…" at bounding box center [855, 346] width 1278 height 751
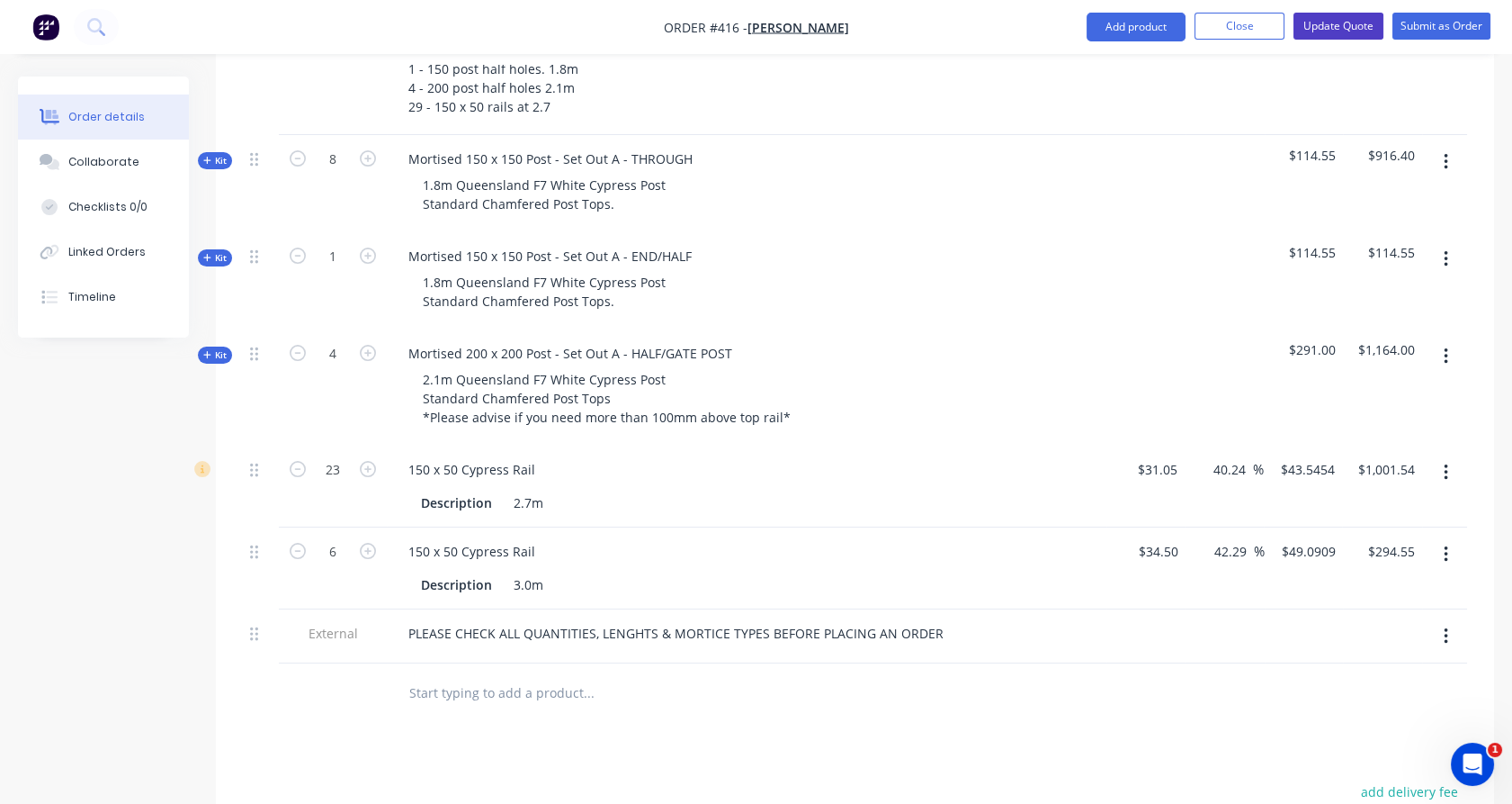
click at [1331, 16] on button "Update Quote" at bounding box center [1339, 26] width 89 height 27
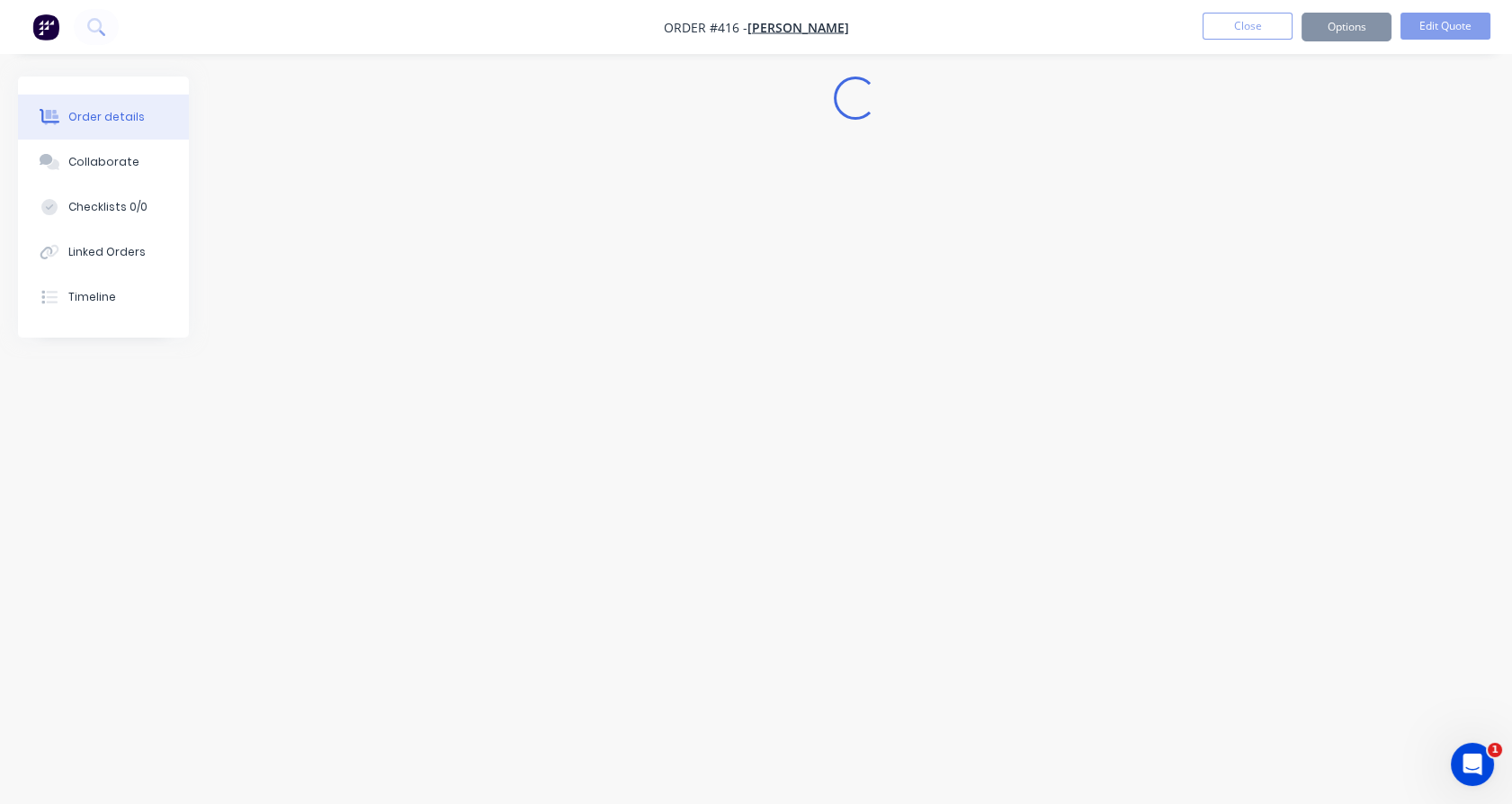
scroll to position [0, 0]
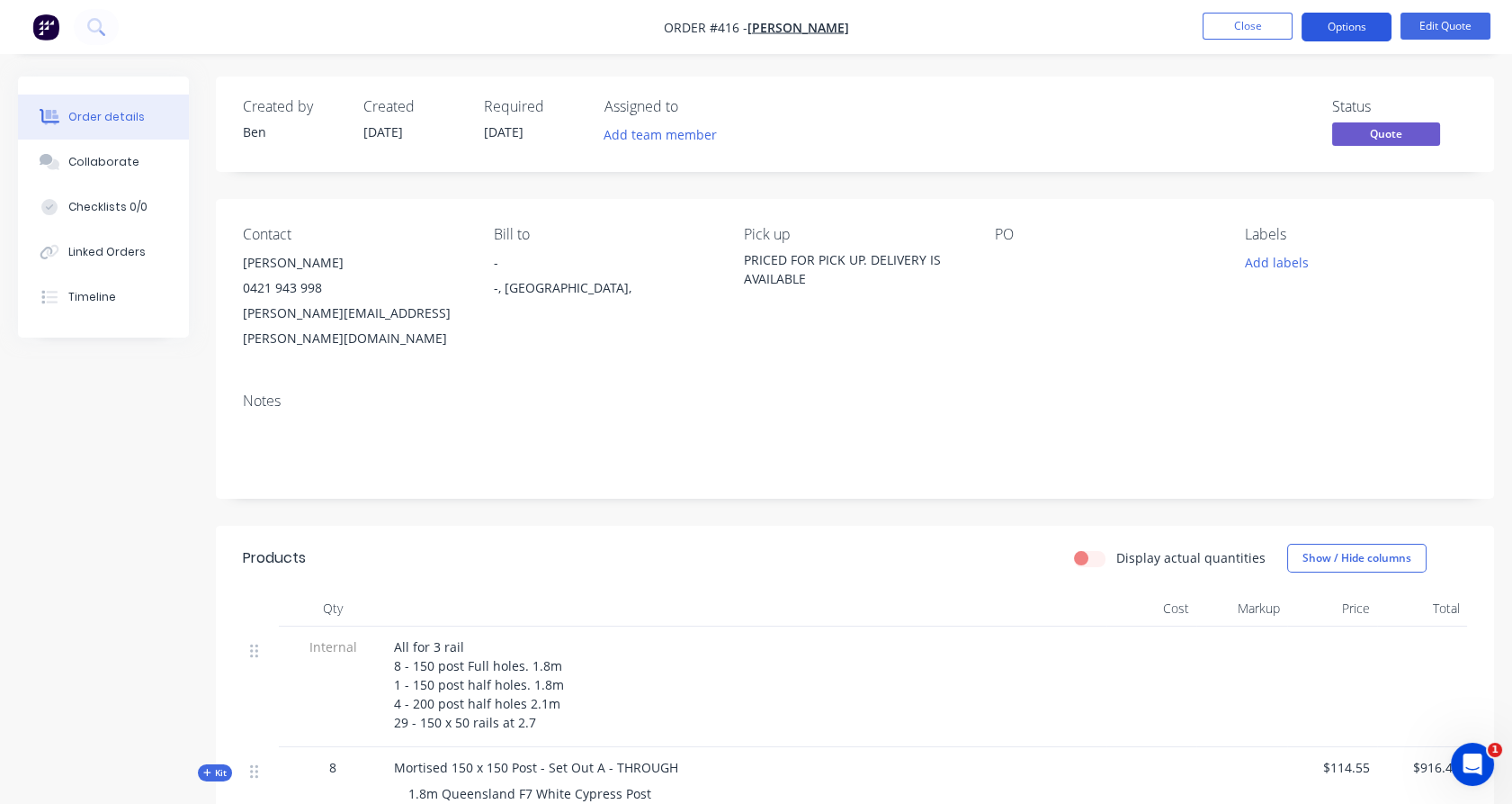
click at [1346, 34] on button "Options" at bounding box center [1346, 27] width 89 height 29
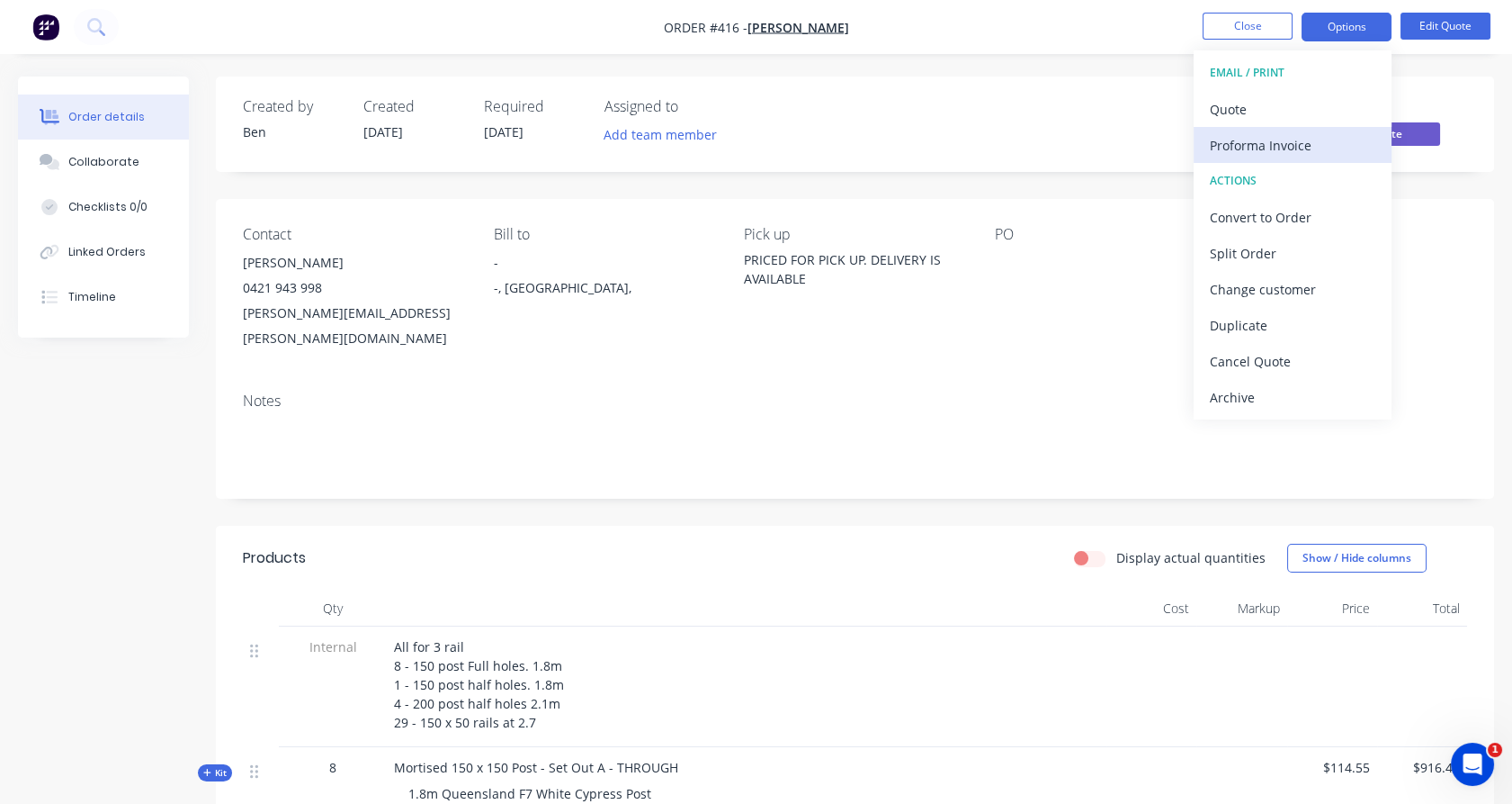
click at [1332, 146] on div "Proforma Invoice" at bounding box center [1293, 146] width 166 height 26
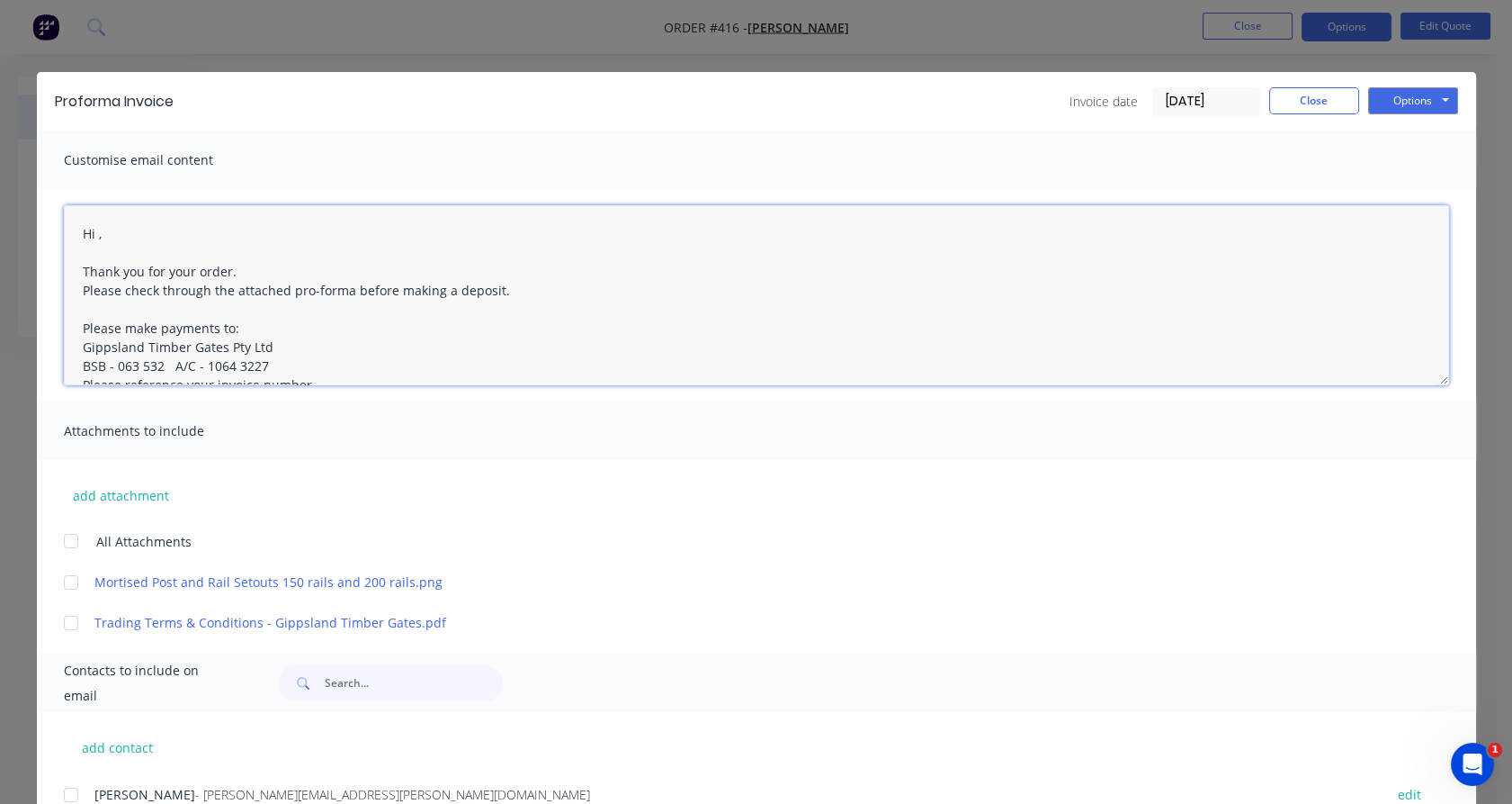
click at [90, 236] on textarea "Hi , Thank you for your order. Please check through the attached pro-forma befo…" at bounding box center [757, 295] width 1385 height 180
click at [66, 538] on div at bounding box center [71, 541] width 36 height 36
click at [66, 794] on div at bounding box center [71, 795] width 36 height 36
type textarea "Hi [PERSON_NAME], Thank you for your order. Please check through the attached p…"
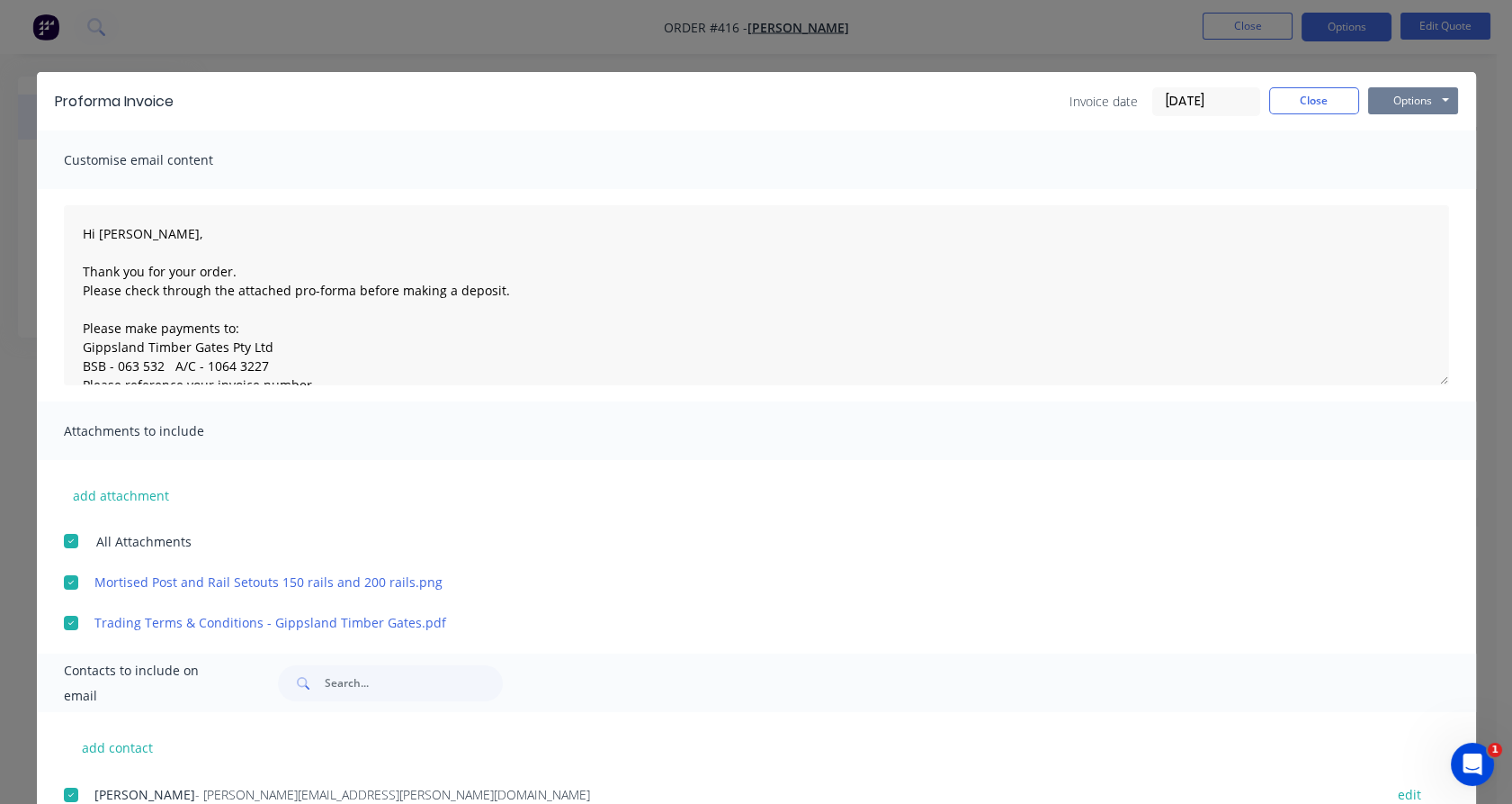
click at [1422, 97] on button "Options" at bounding box center [1413, 101] width 89 height 27
click at [1414, 193] on button "Email" at bounding box center [1426, 192] width 116 height 30
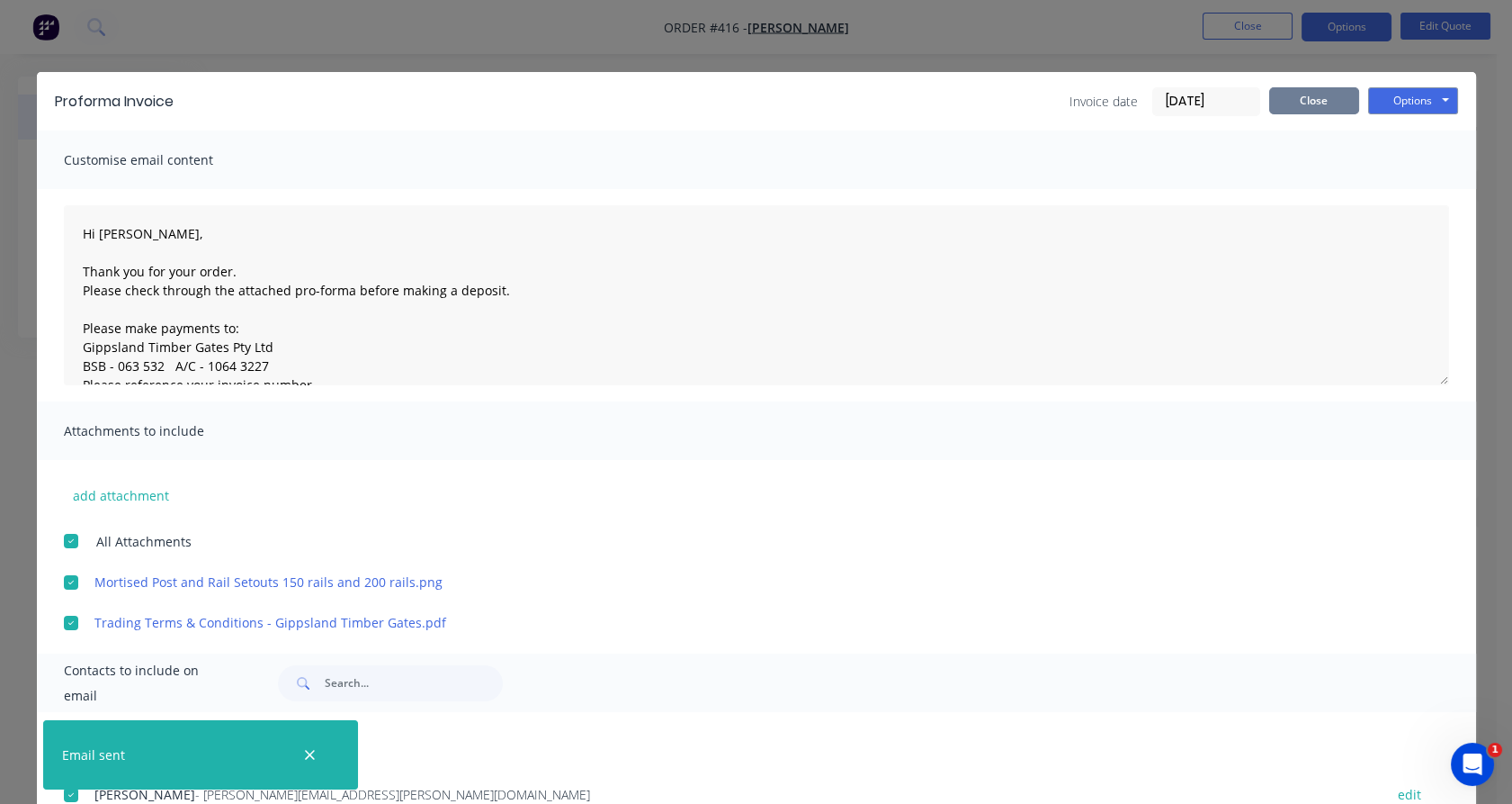
click at [1306, 100] on button "Close" at bounding box center [1314, 101] width 89 height 27
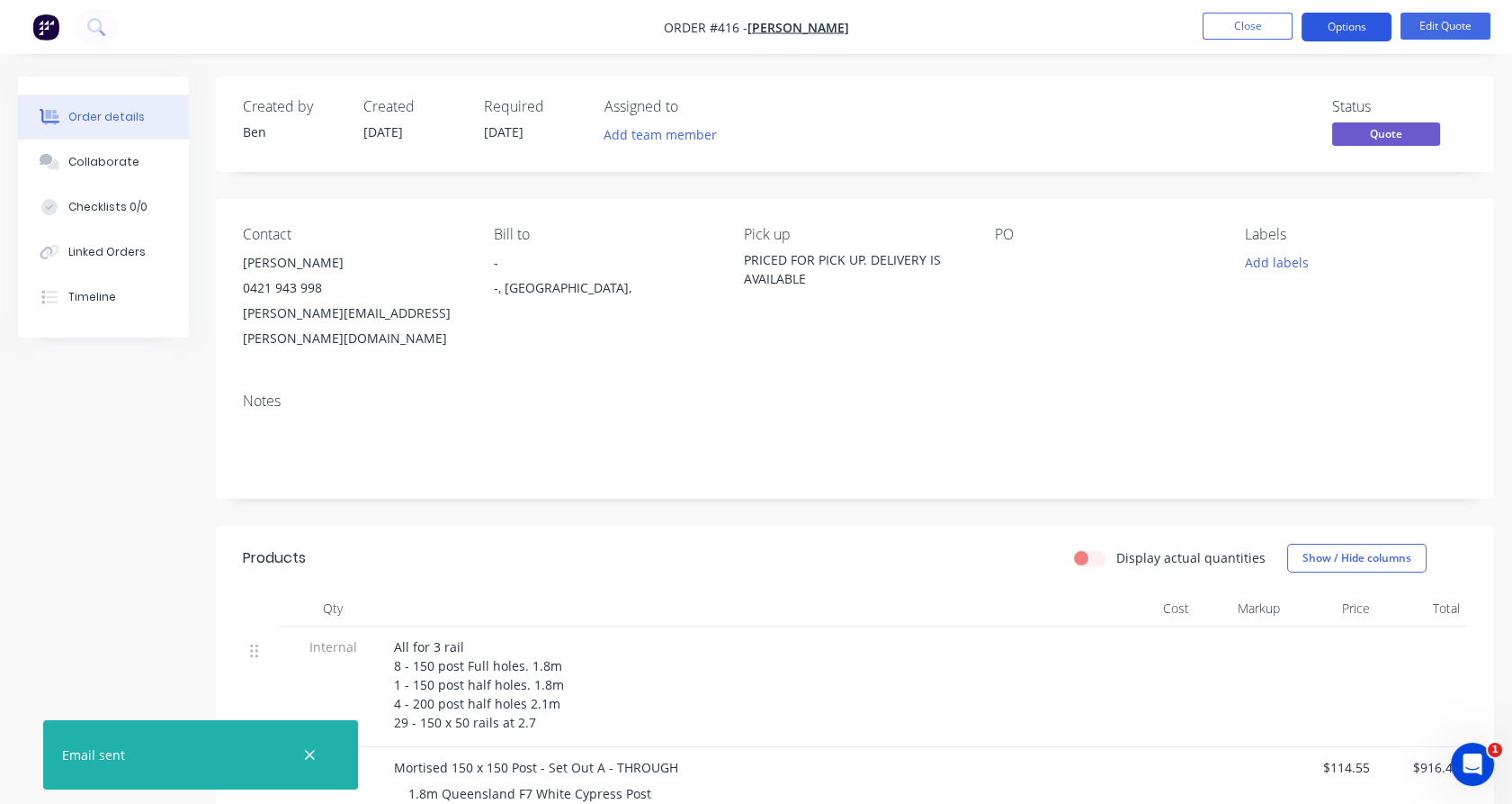
click at [1361, 29] on button "Options" at bounding box center [1346, 27] width 89 height 29
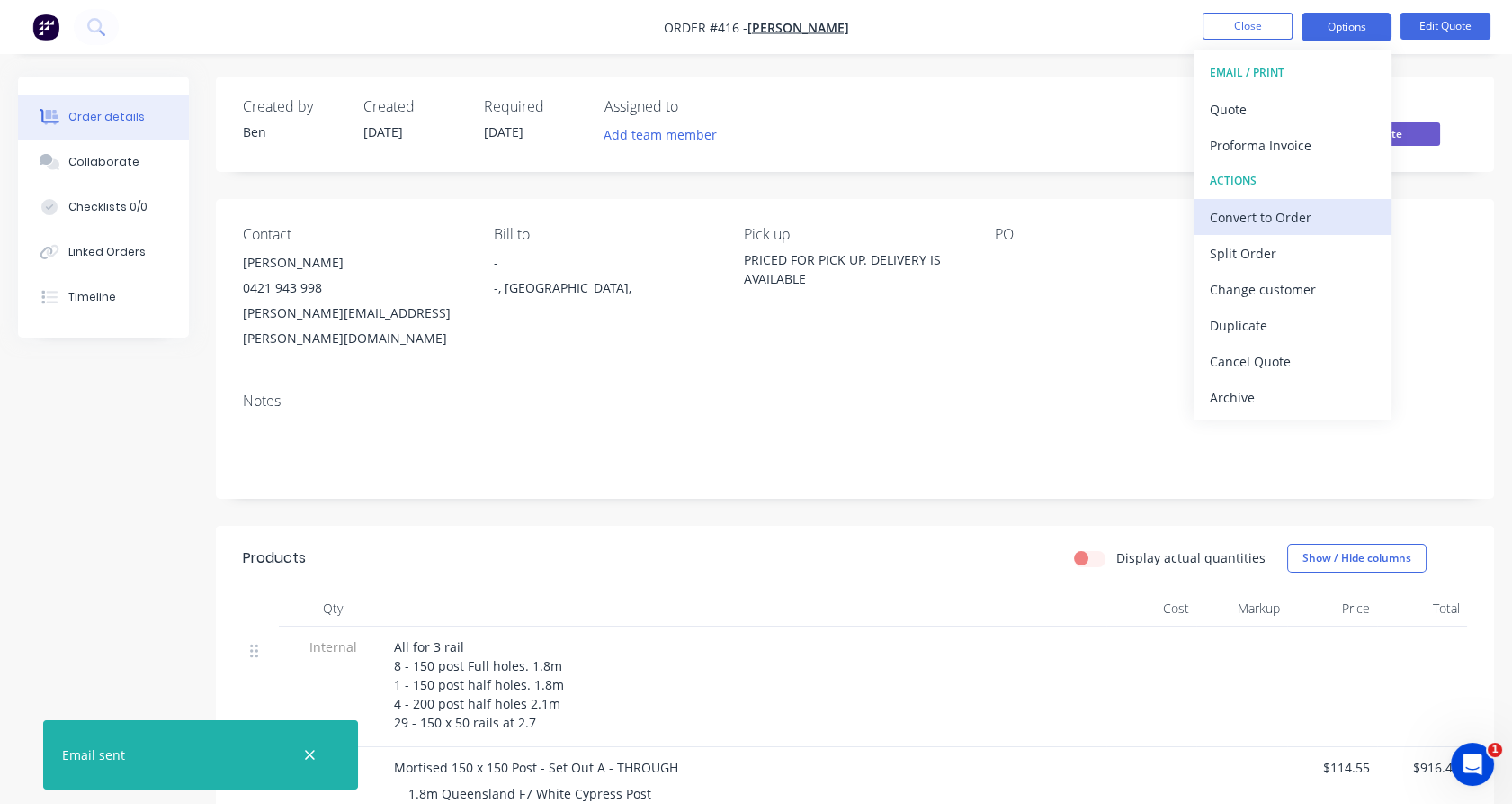
click at [1326, 216] on div "Convert to Order" at bounding box center [1293, 217] width 166 height 26
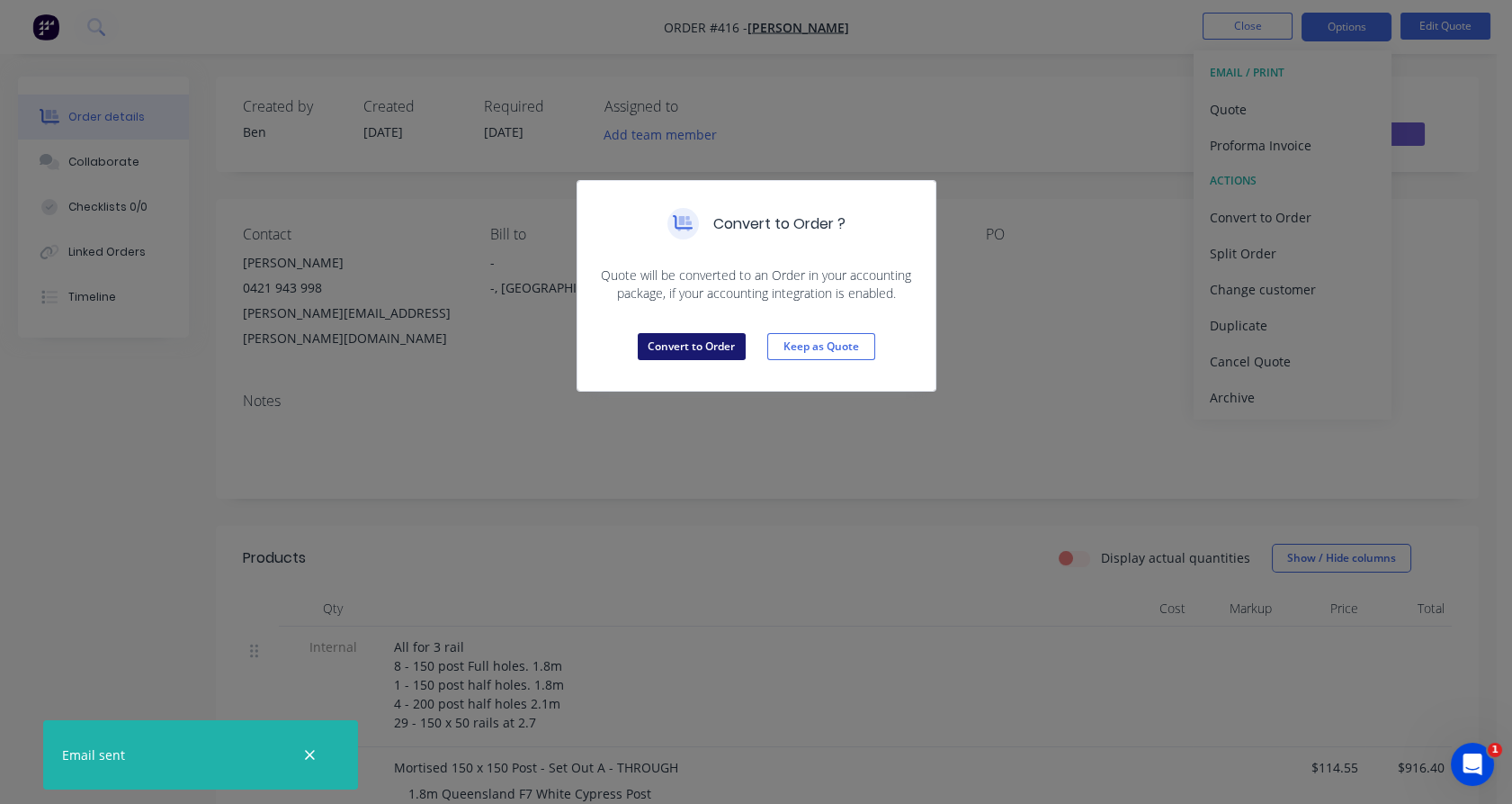
click at [709, 351] on button "Convert to Order" at bounding box center [692, 346] width 108 height 27
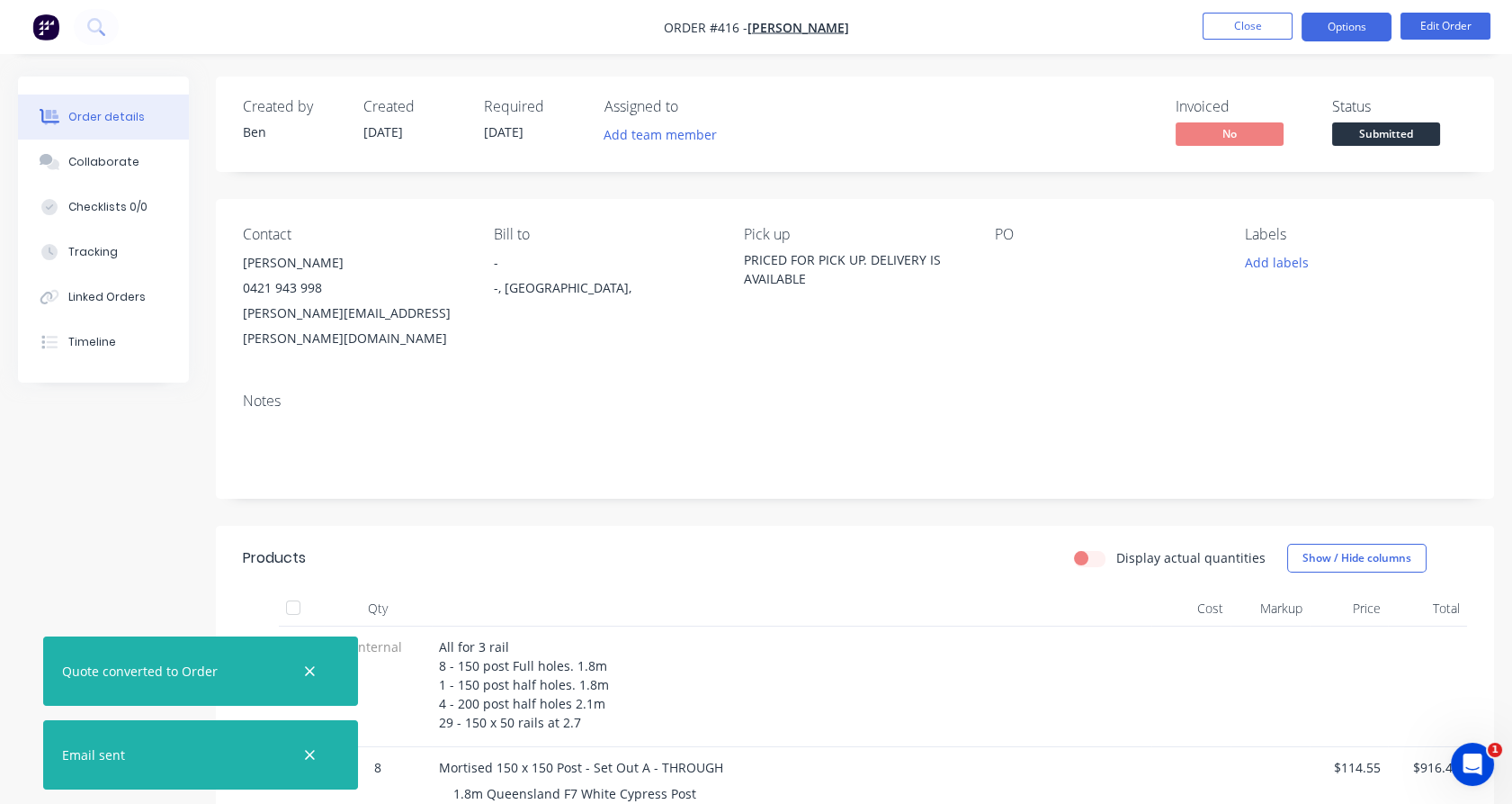
click at [1340, 28] on button "Options" at bounding box center [1346, 27] width 89 height 29
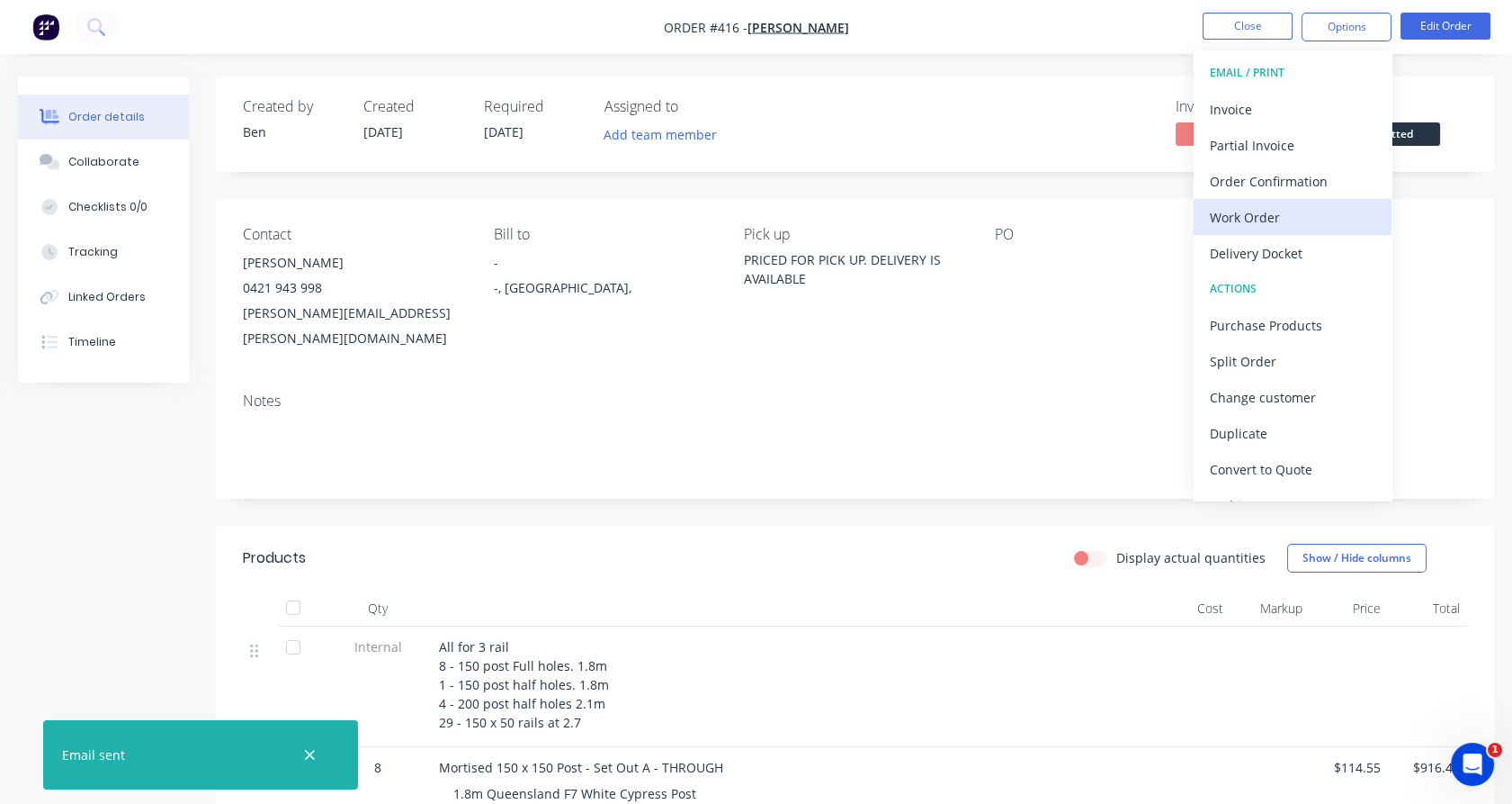
click at [1297, 215] on div "Work Order" at bounding box center [1293, 217] width 166 height 26
click at [1286, 215] on div "Custom" at bounding box center [1293, 217] width 166 height 26
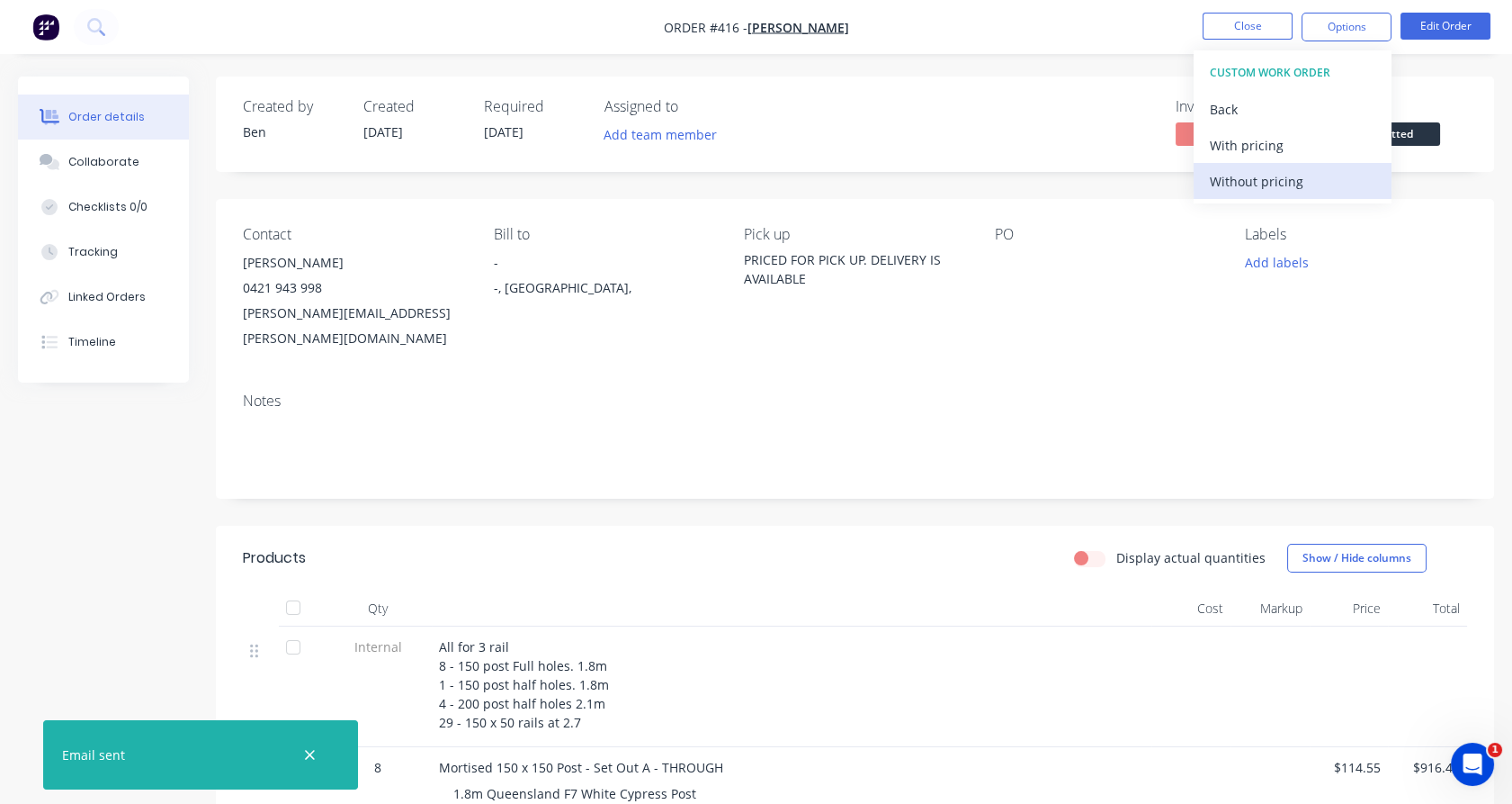
click at [1284, 180] on div "Without pricing" at bounding box center [1293, 181] width 166 height 26
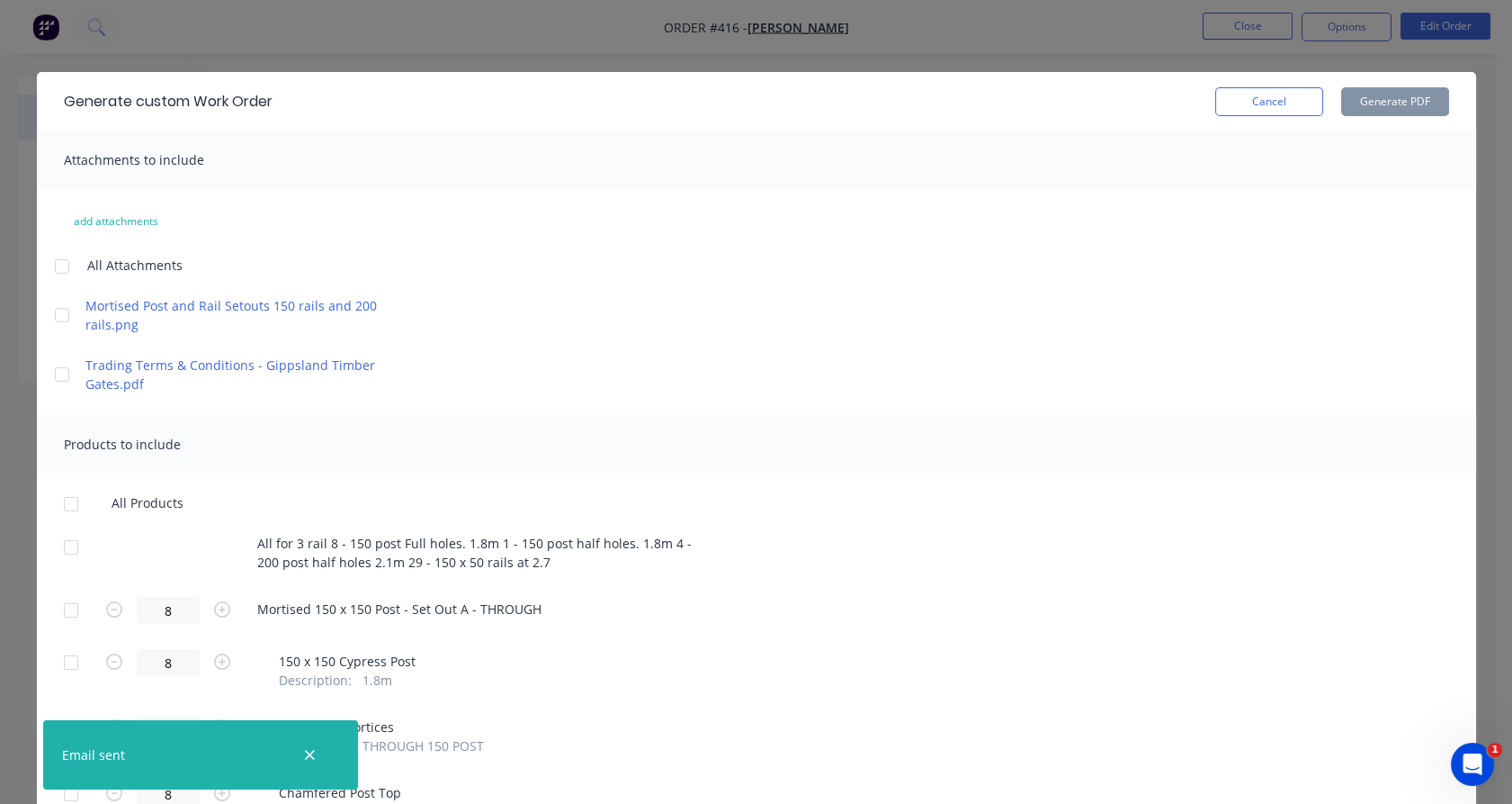
click at [61, 612] on div at bounding box center [71, 610] width 36 height 36
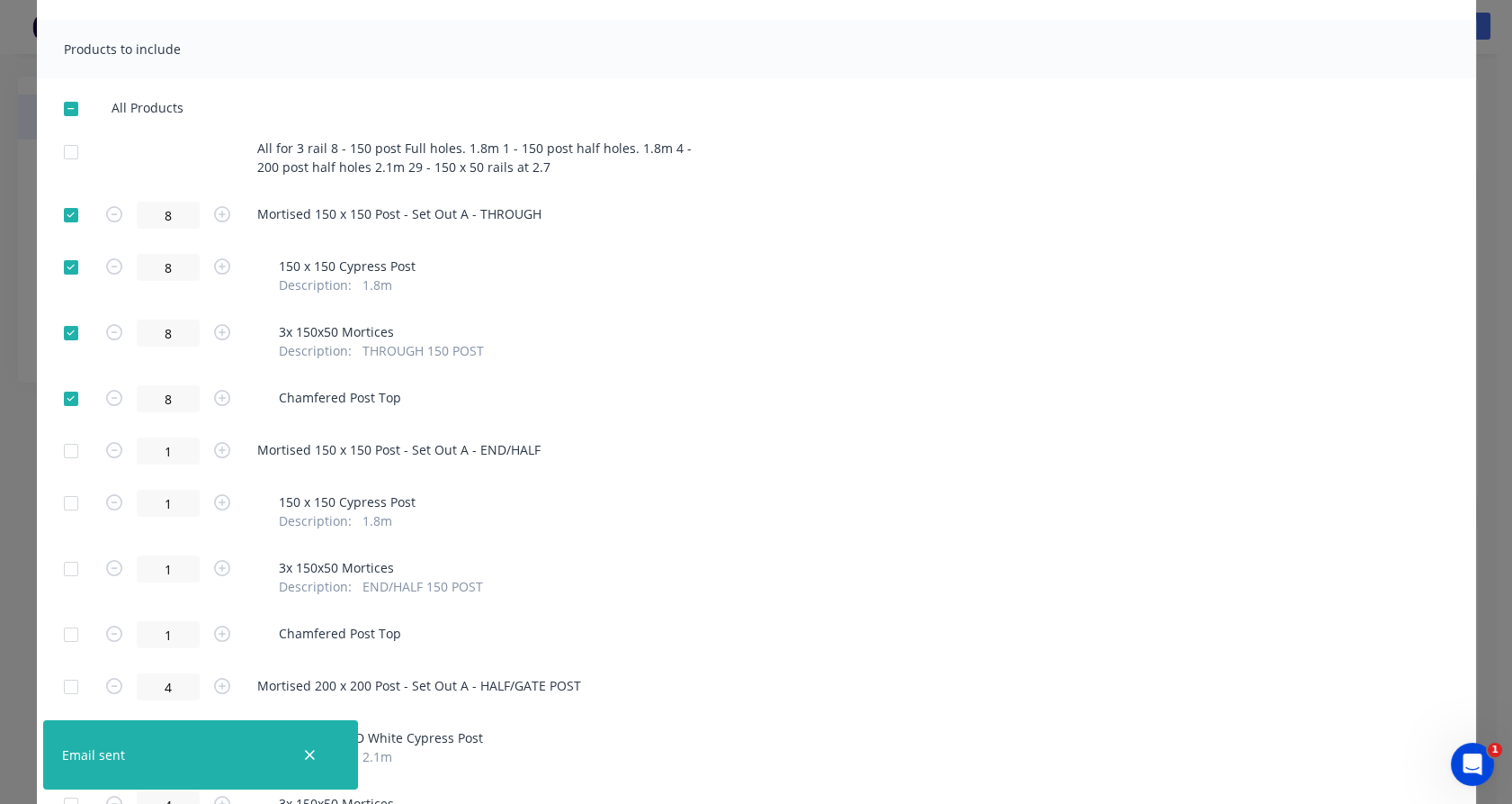
scroll to position [398, 0]
click at [64, 268] on div at bounding box center [71, 263] width 36 height 36
click at [65, 335] on div at bounding box center [71, 329] width 36 height 36
click at [62, 388] on div at bounding box center [71, 395] width 36 height 36
click at [62, 221] on div at bounding box center [71, 211] width 36 height 36
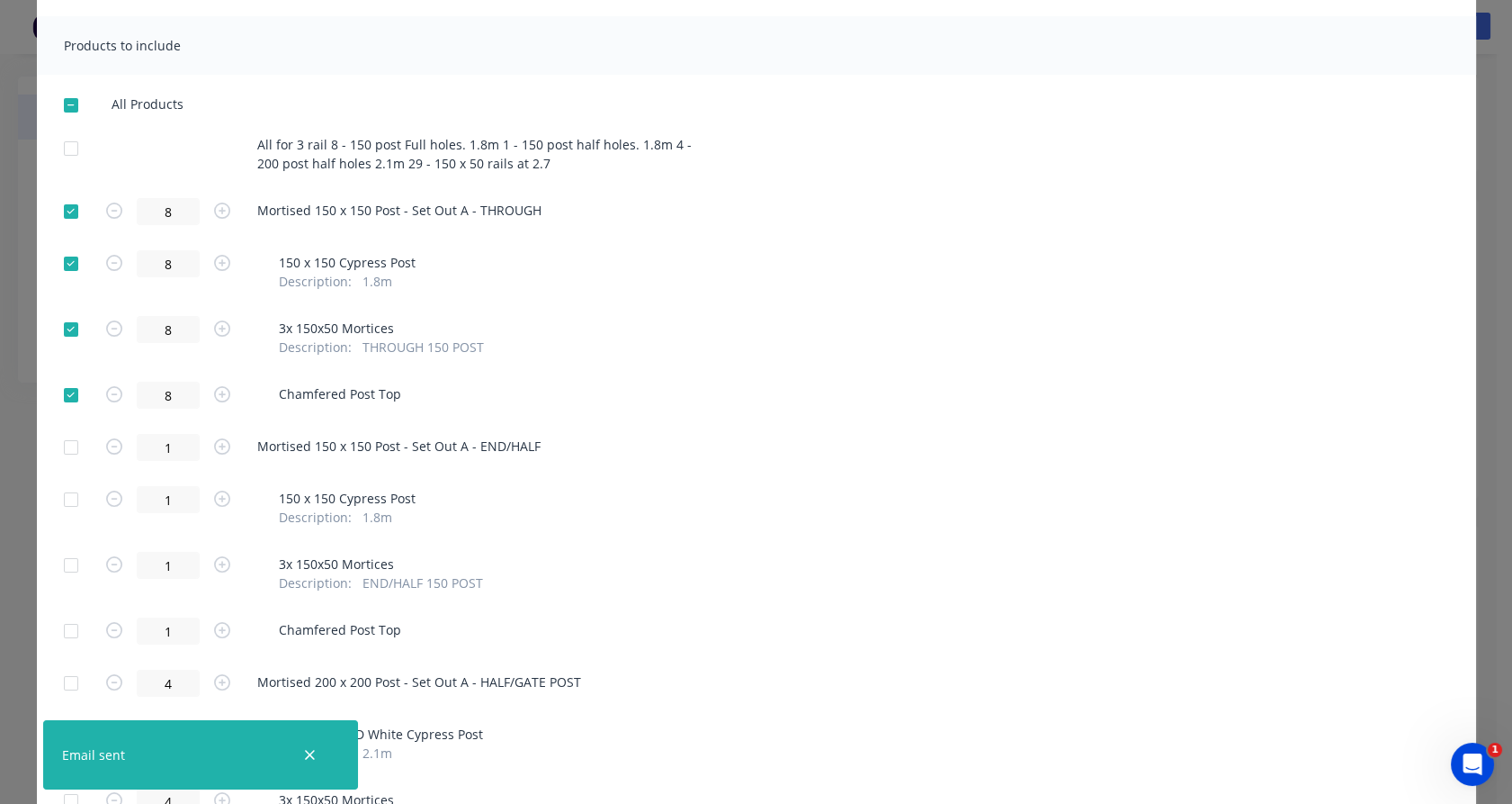
click at [63, 393] on div at bounding box center [71, 395] width 36 height 36
click at [62, 332] on div at bounding box center [71, 329] width 36 height 36
click at [65, 263] on div at bounding box center [71, 263] width 36 height 36
click at [62, 210] on div at bounding box center [71, 211] width 36 height 36
click at [64, 256] on div at bounding box center [71, 263] width 36 height 36
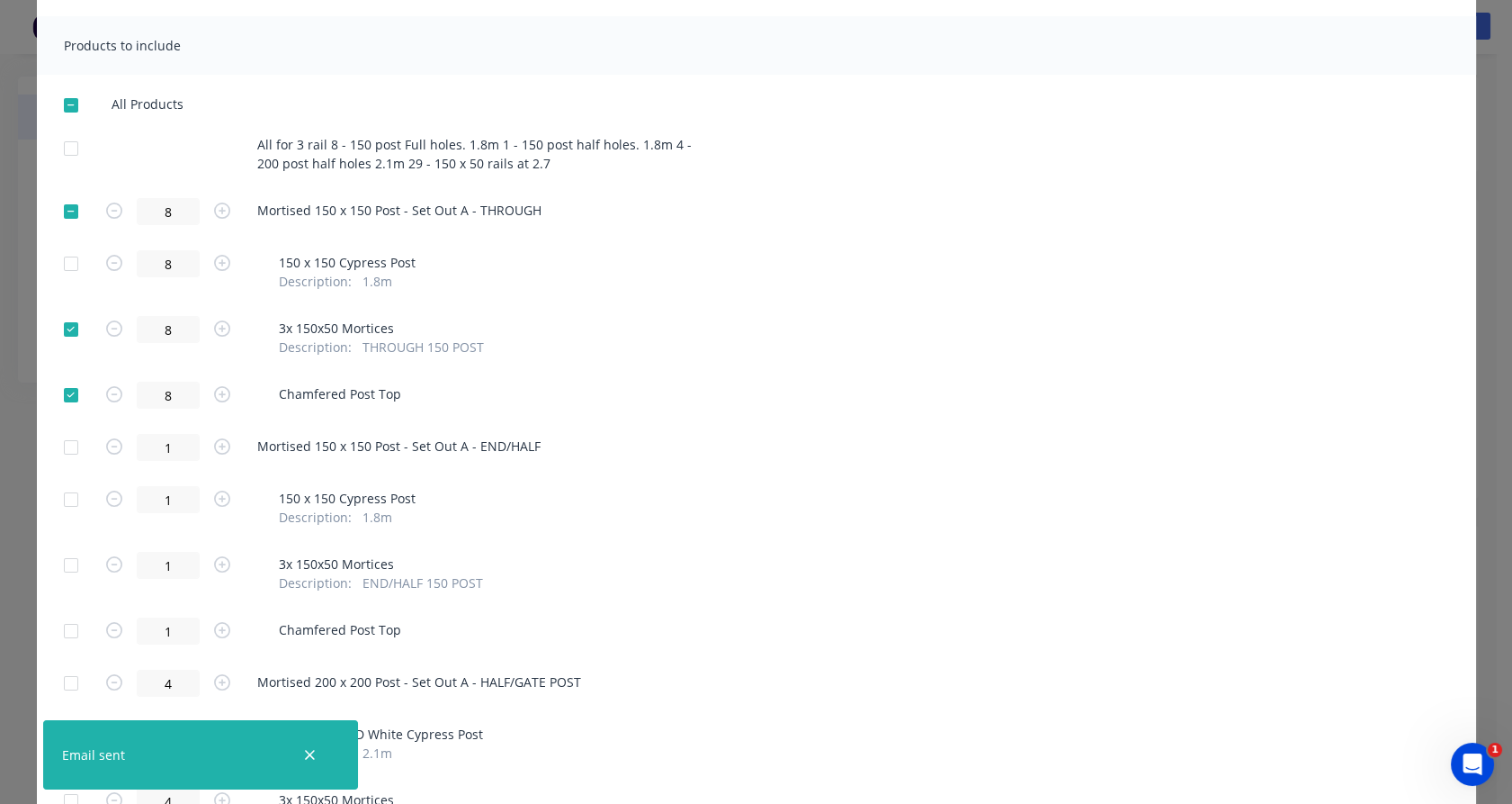
click at [61, 334] on div at bounding box center [71, 329] width 36 height 36
click at [68, 447] on div at bounding box center [71, 447] width 36 height 36
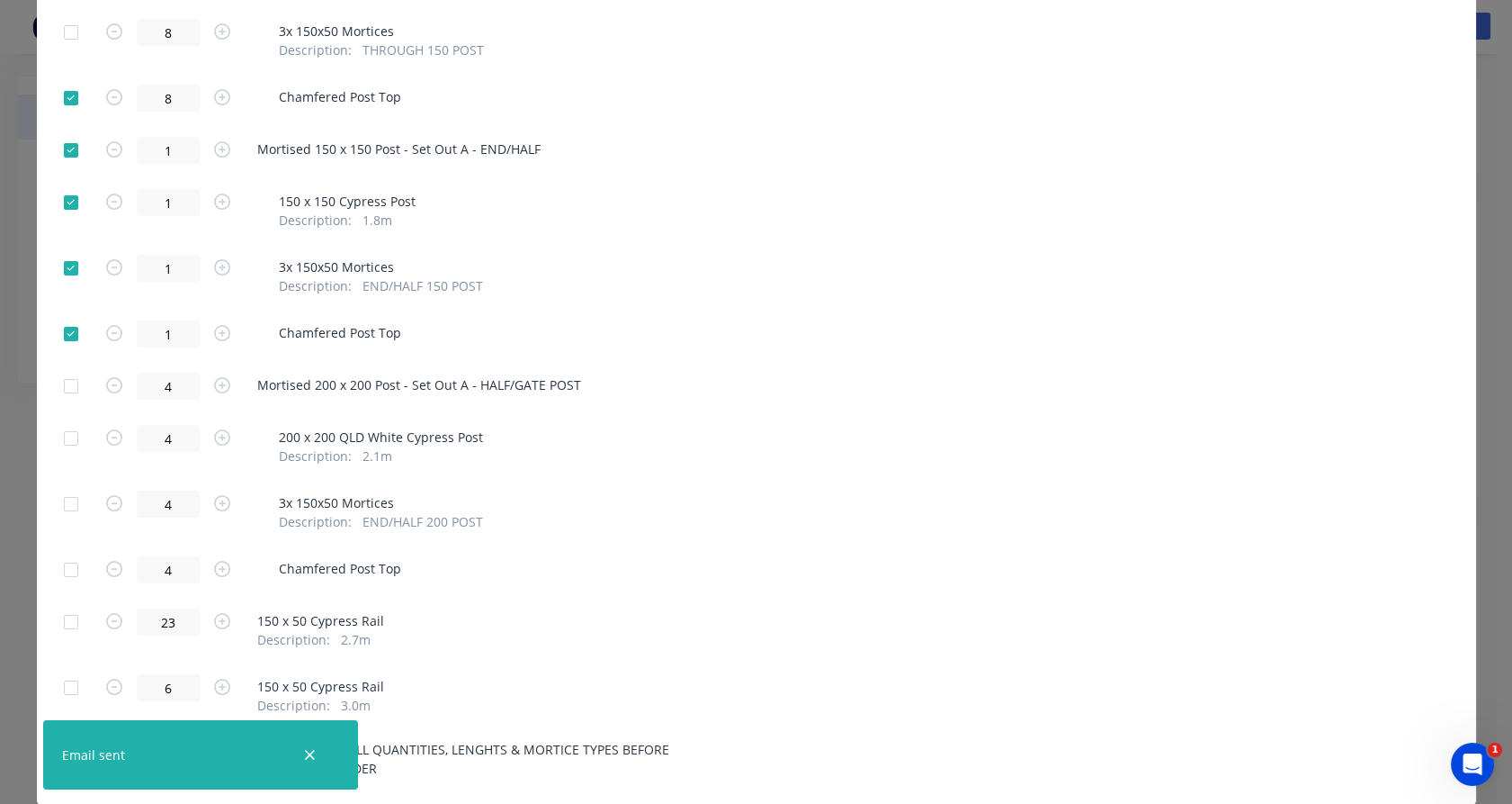
click at [64, 257] on div at bounding box center [71, 268] width 36 height 36
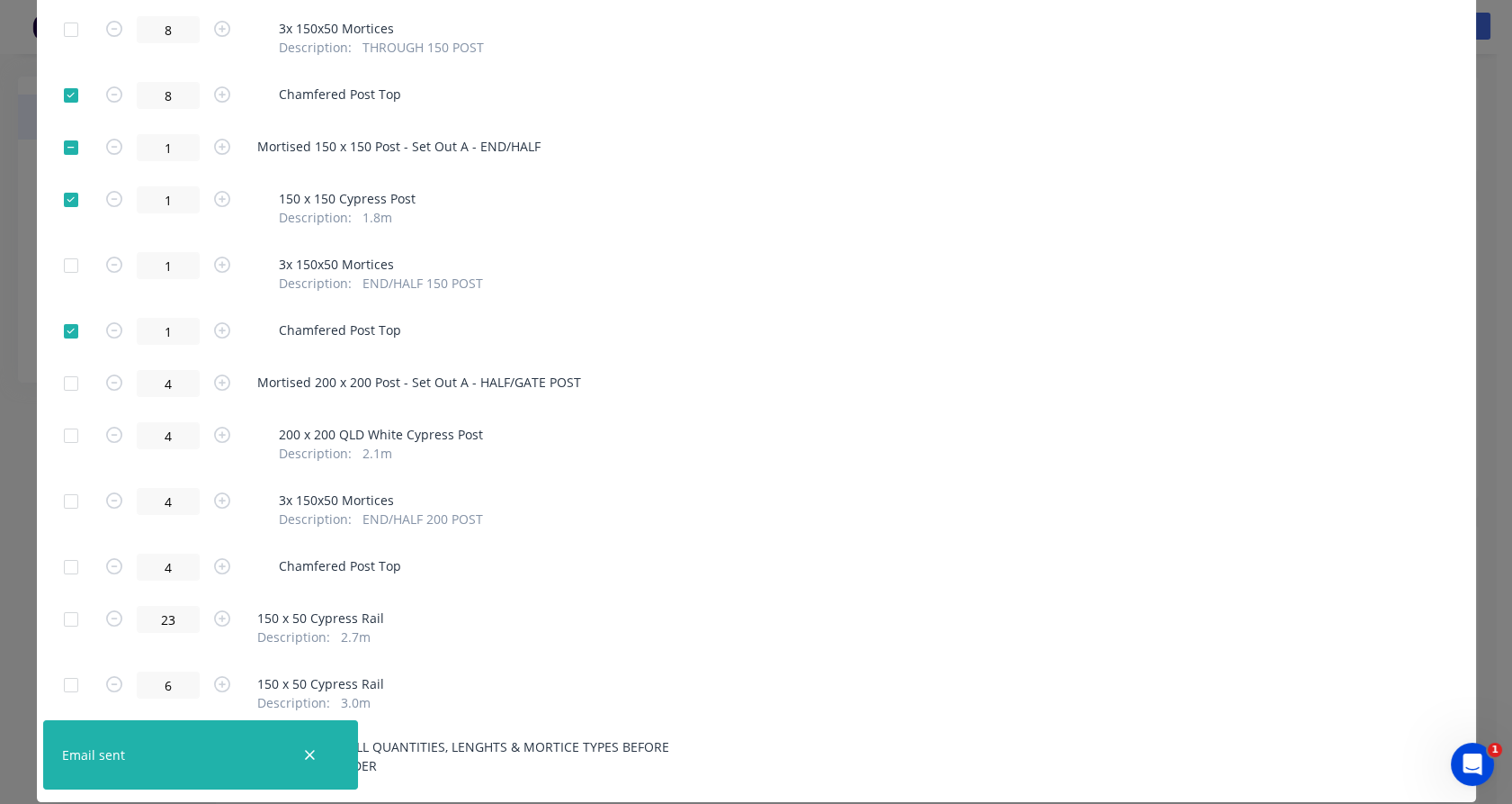
scroll to position [699, 0]
click at [64, 202] on div at bounding box center [71, 200] width 36 height 36
click at [65, 386] on div at bounding box center [71, 383] width 36 height 36
click at [63, 497] on div at bounding box center [71, 501] width 36 height 36
click at [61, 436] on div at bounding box center [71, 436] width 36 height 36
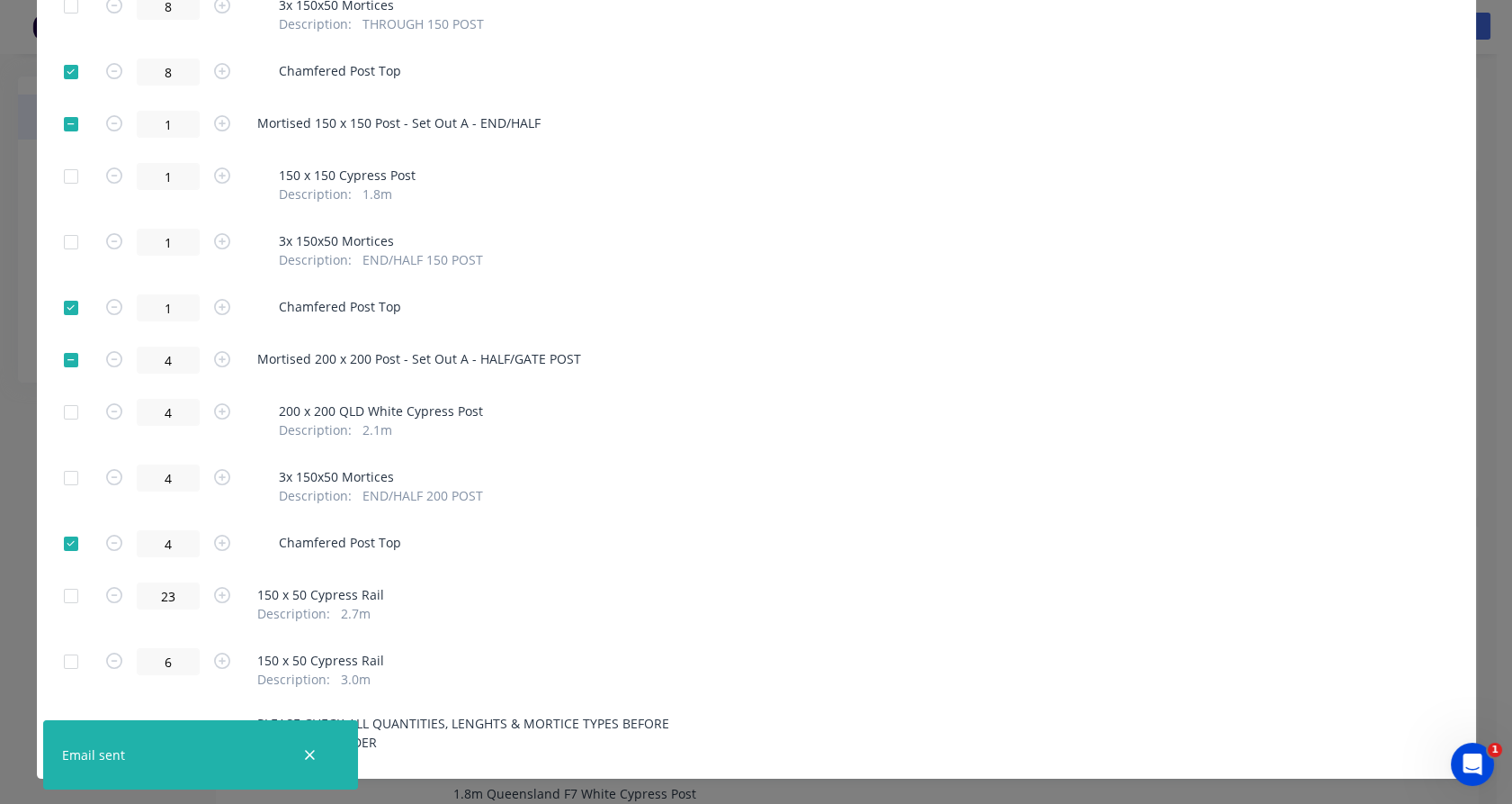
scroll to position [748, 0]
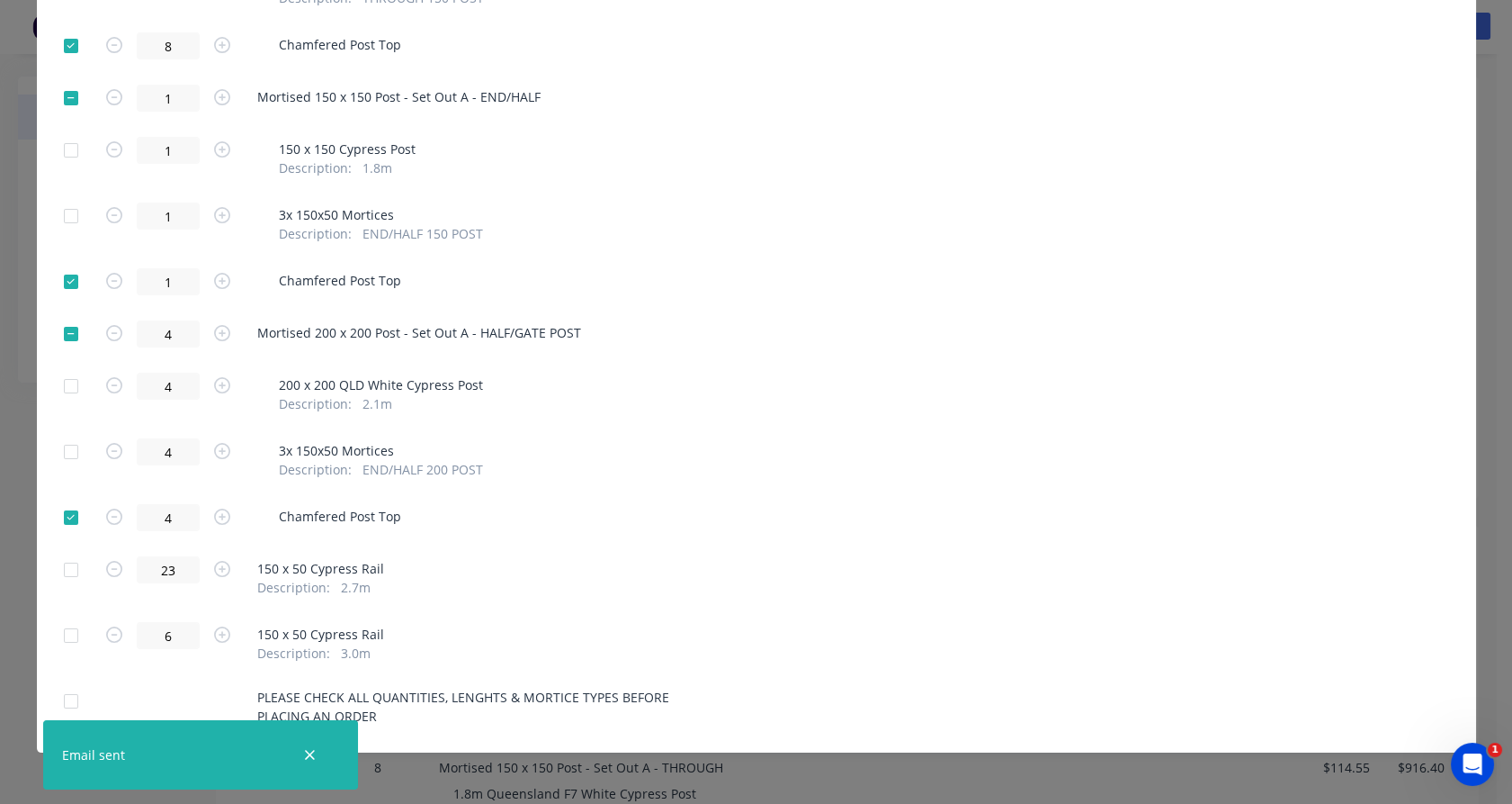
click at [65, 573] on div at bounding box center [71, 570] width 36 height 36
click at [64, 631] on div at bounding box center [71, 635] width 36 height 36
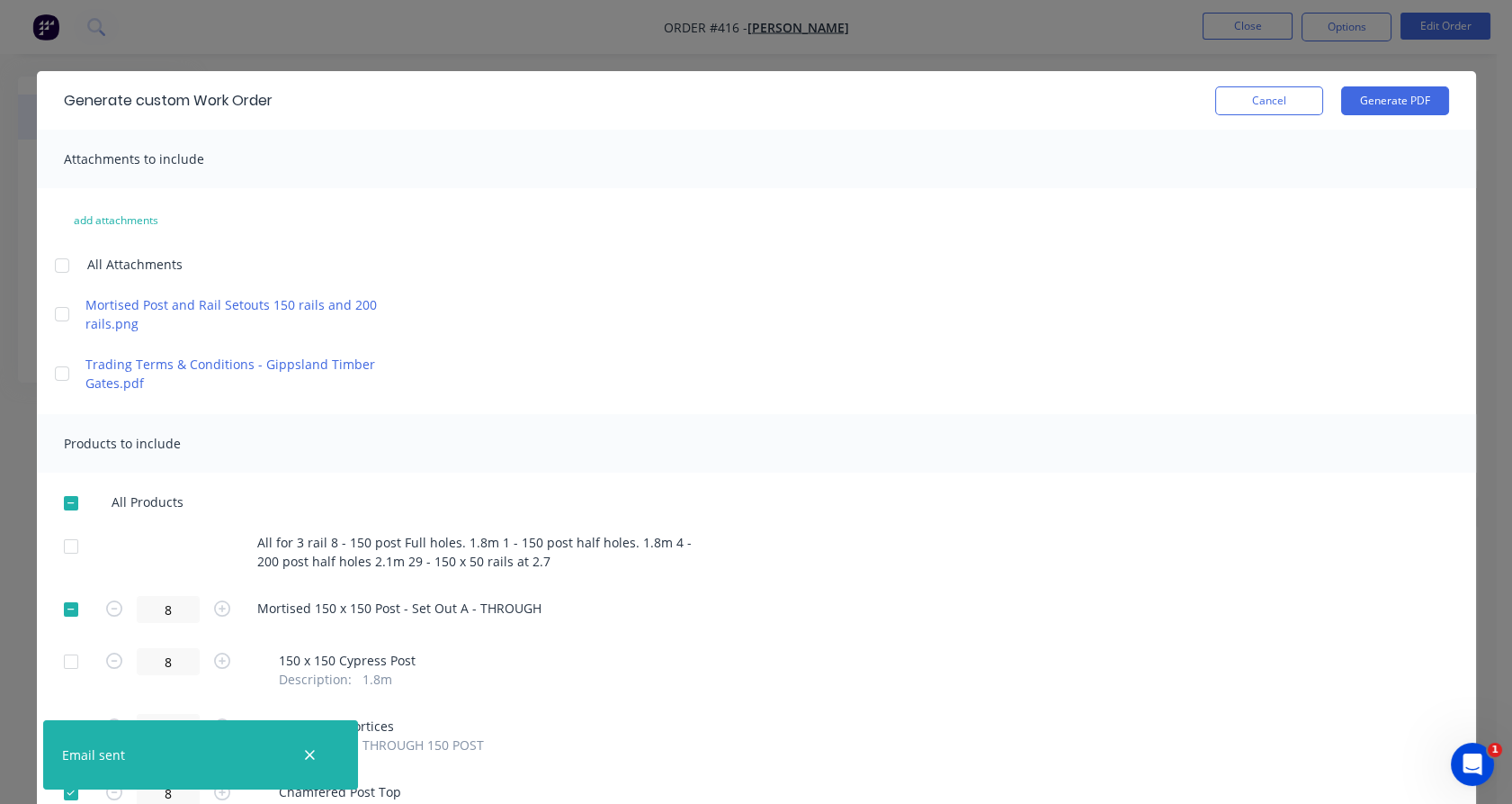
scroll to position [0, 0]
click at [1374, 102] on button "Generate PDF" at bounding box center [1395, 102] width 108 height 29
